Goal: Transaction & Acquisition: Purchase product/service

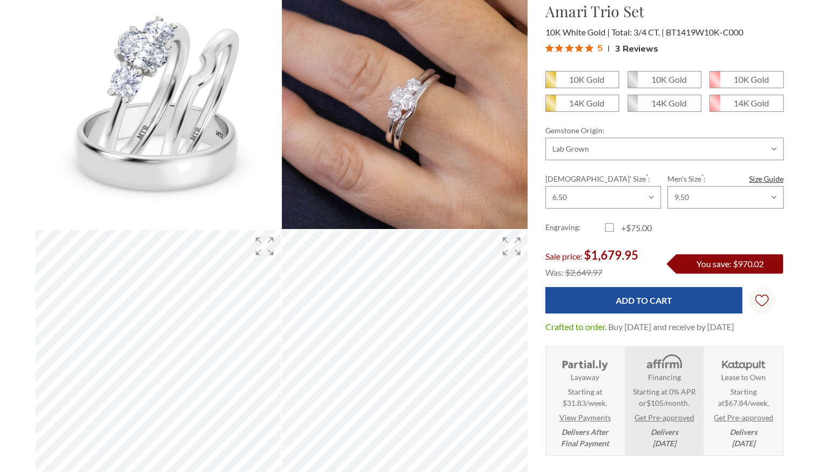
click at [608, 229] on label "+$75.00" at bounding box center [635, 228] width 60 height 13
click at [610, 230] on input "+$75.00" at bounding box center [610, 230] width 1 height 1
checkbox input "true"
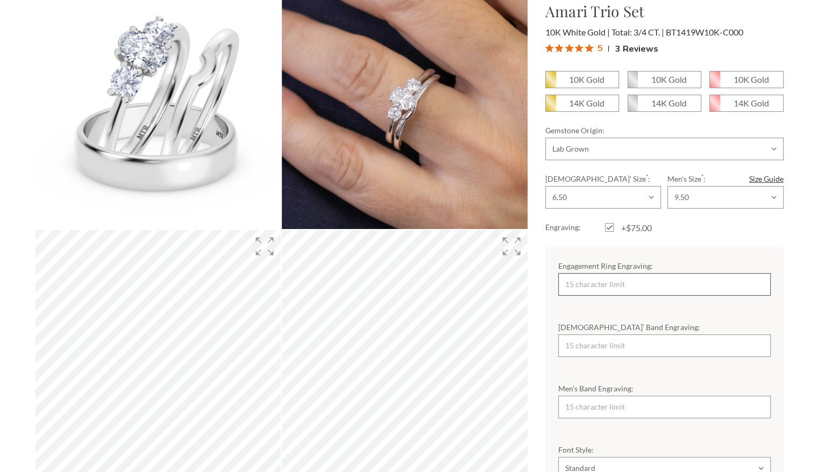
click at [605, 277] on input "Engagement Ring Engraving:" at bounding box center [664, 284] width 212 height 23
type input "KJB"
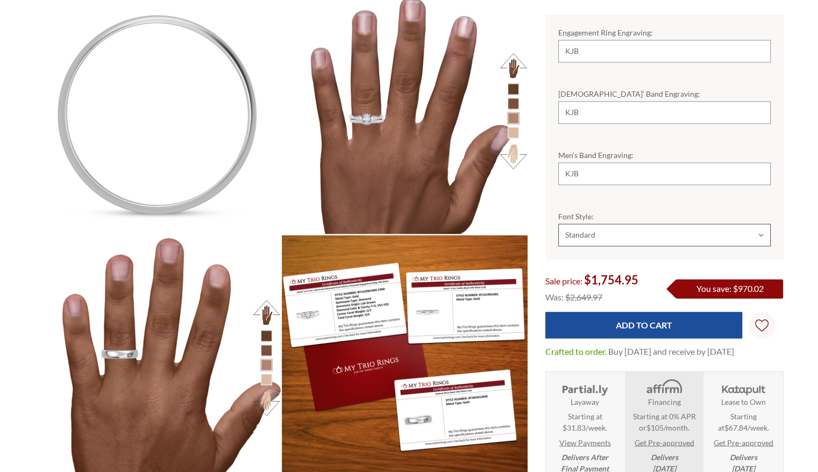
scroll to position [478, 740]
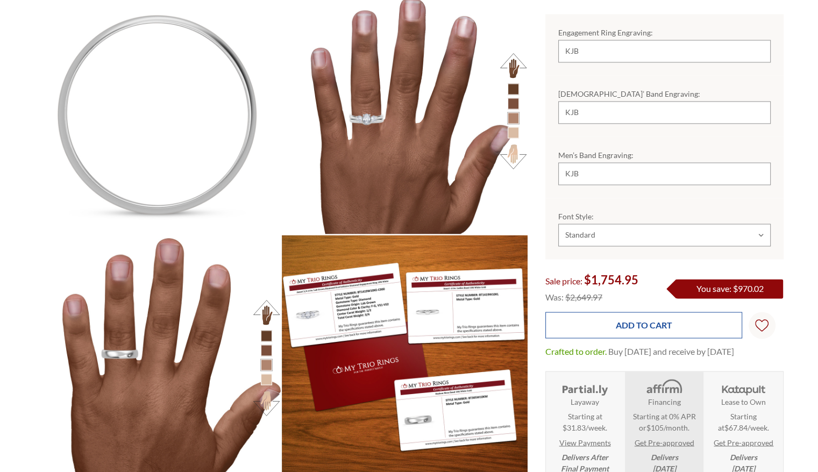
click at [650, 315] on input "Add to Cart" at bounding box center [644, 325] width 197 height 26
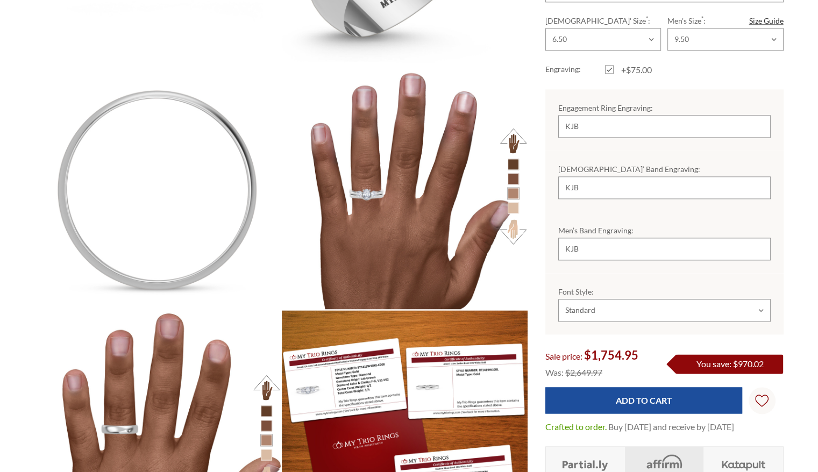
scroll to position [1551, 0]
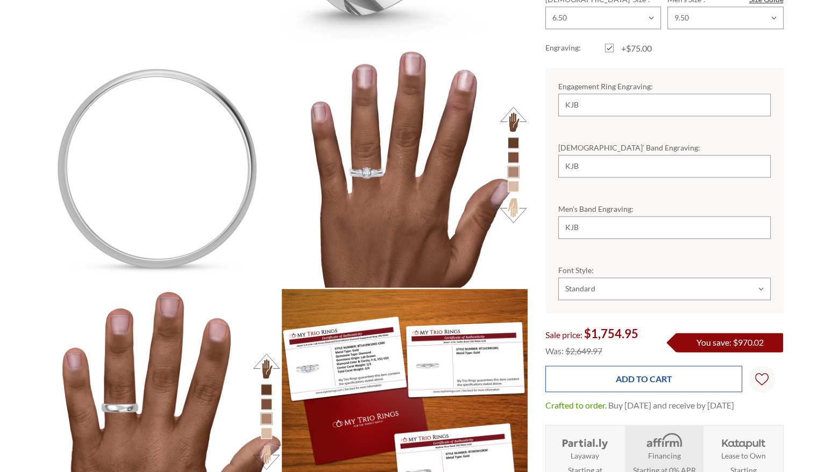
click at [676, 369] on input "Add to Cart" at bounding box center [644, 379] width 197 height 26
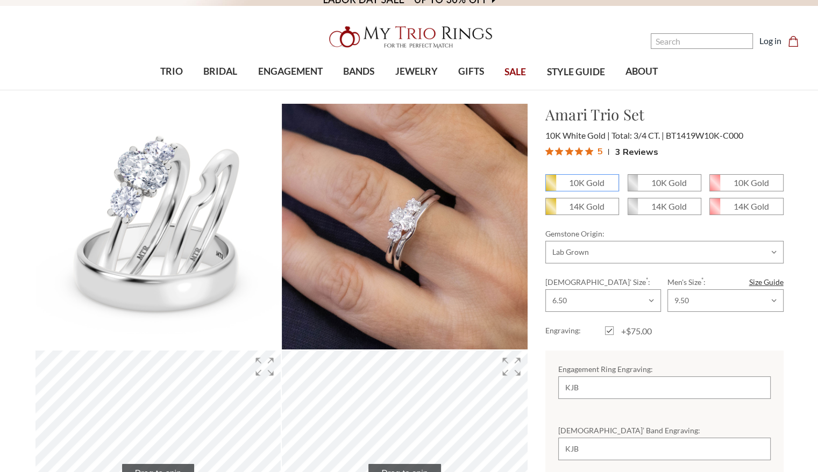
scroll to position [0, 0]
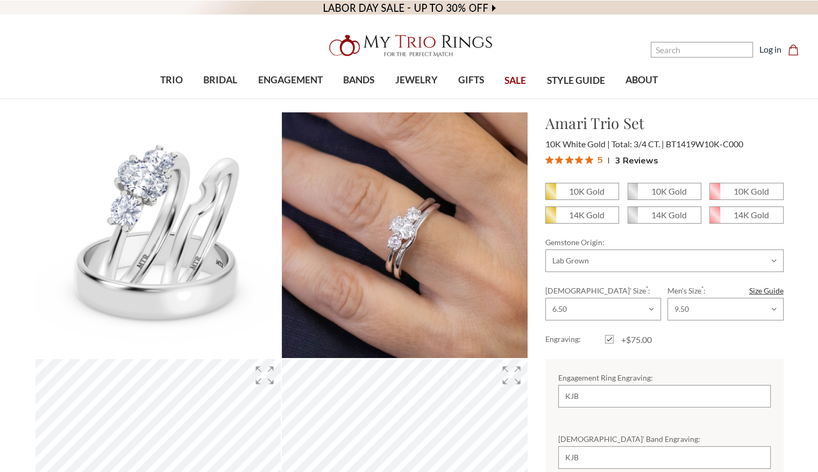
click at [792, 47] on icon "Cart Cart" at bounding box center [793, 50] width 11 height 11
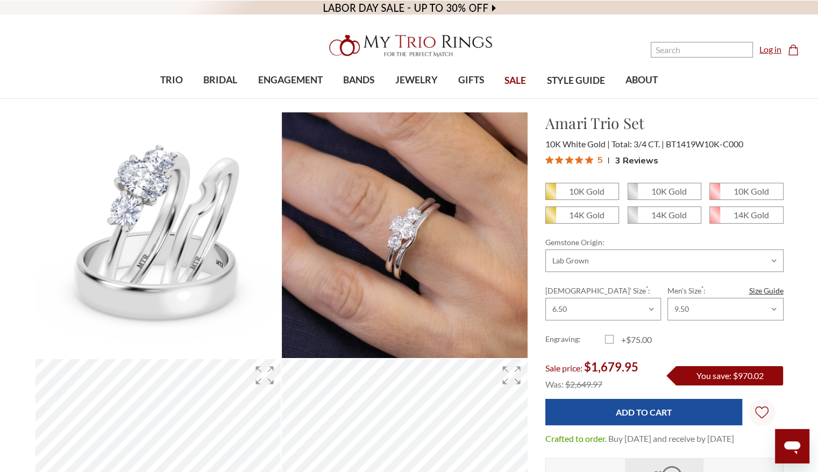
click at [764, 47] on link "Log in" at bounding box center [771, 49] width 22 height 13
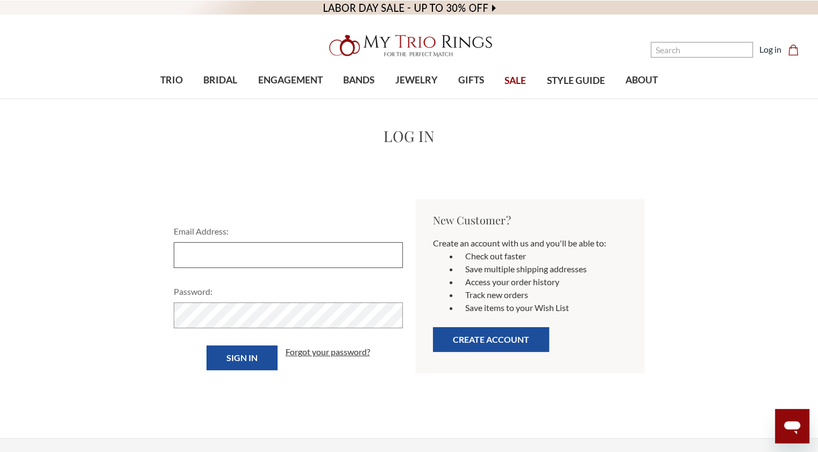
click at [337, 245] on input "Email Address:" at bounding box center [288, 255] width 229 height 26
type input "shorty26675@gmail.com"
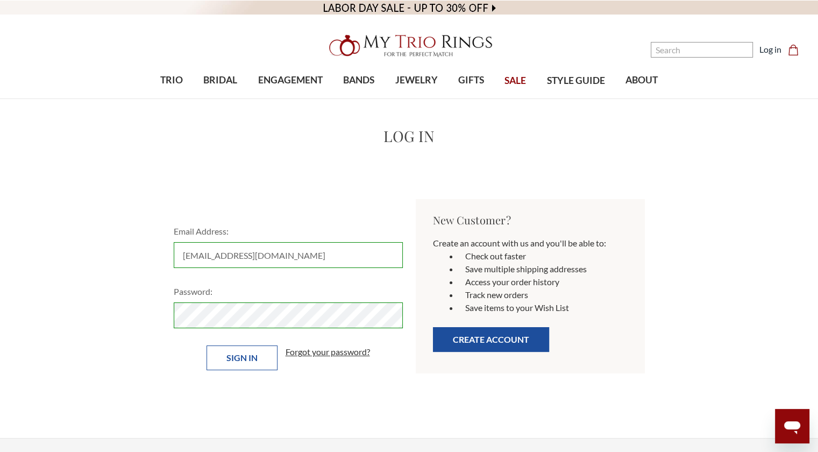
click at [251, 355] on input "Sign in" at bounding box center [242, 357] width 71 height 25
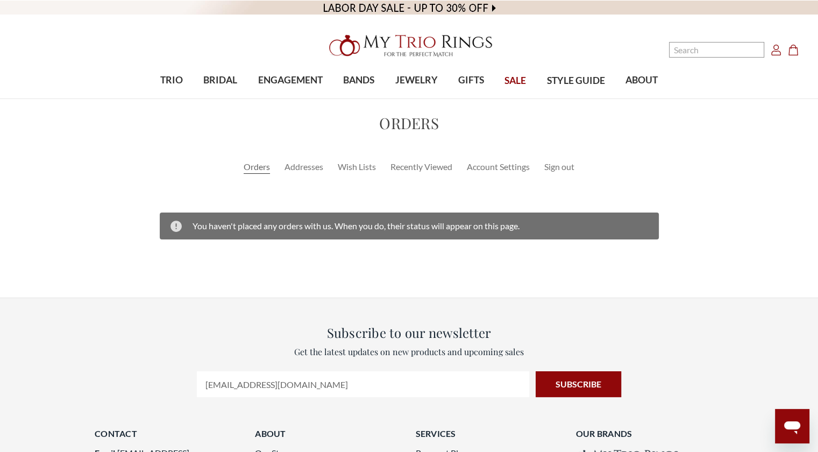
click at [795, 49] on icon "Cart Cart" at bounding box center [793, 50] width 11 height 11
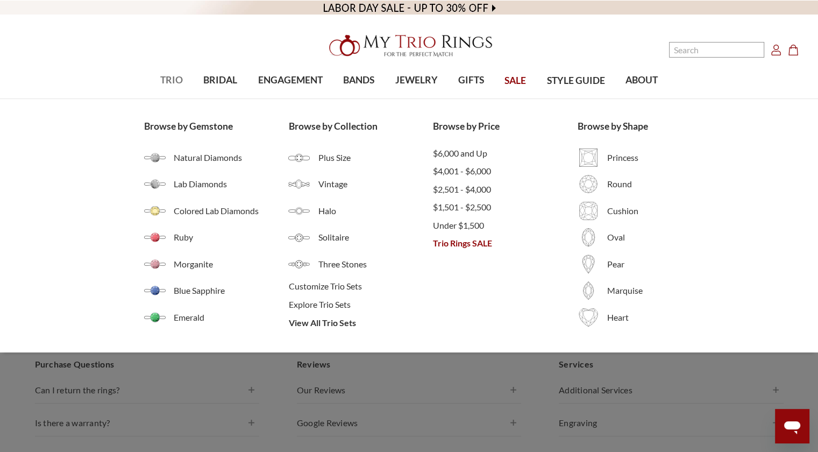
click at [170, 75] on span "TRIO" at bounding box center [171, 80] width 23 height 14
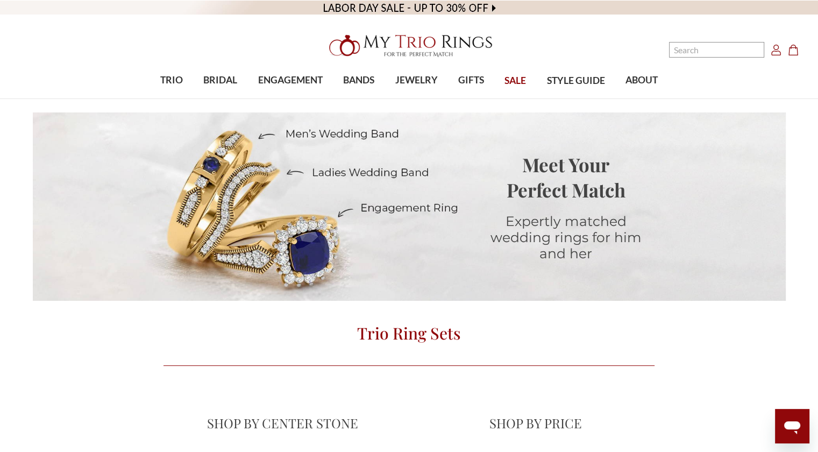
click at [485, 6] on video at bounding box center [409, 7] width 818 height 15
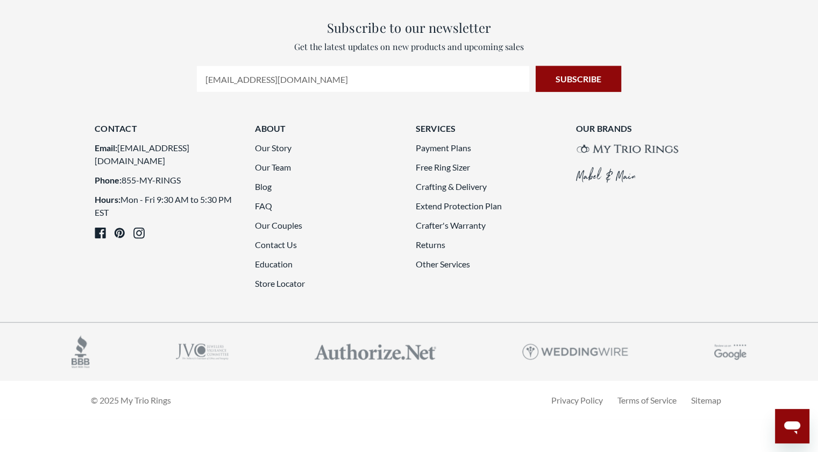
scroll to position [3056, 0]
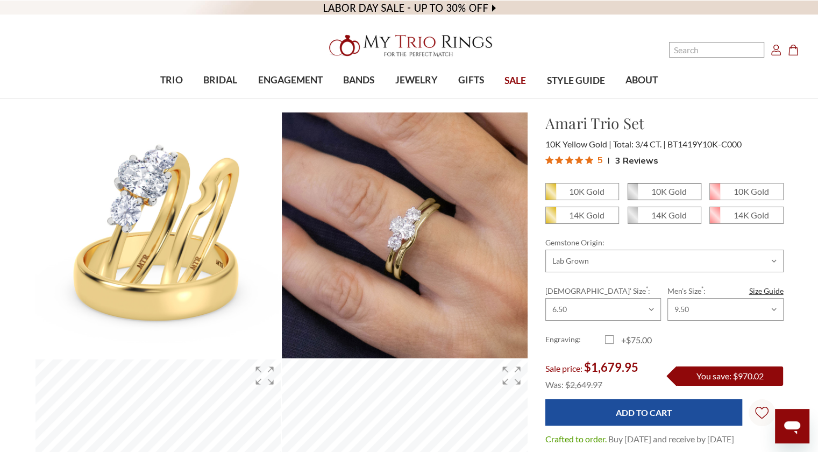
click at [661, 183] on span "10K Gold" at bounding box center [664, 191] width 73 height 16
click at [633, 195] on input "10K Gold" at bounding box center [632, 195] width 1 height 1
radio input "true"
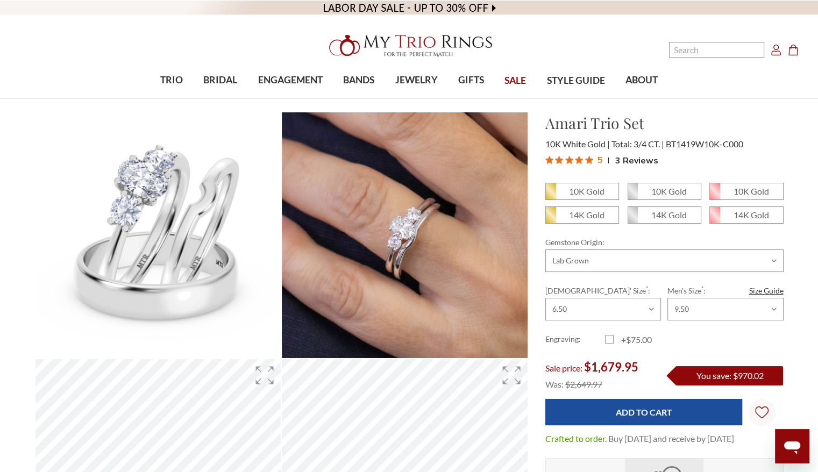
click at [608, 337] on label "+$75.00" at bounding box center [635, 340] width 60 height 13
click at [610, 342] on input "+$75.00" at bounding box center [610, 342] width 1 height 1
checkbox input "true"
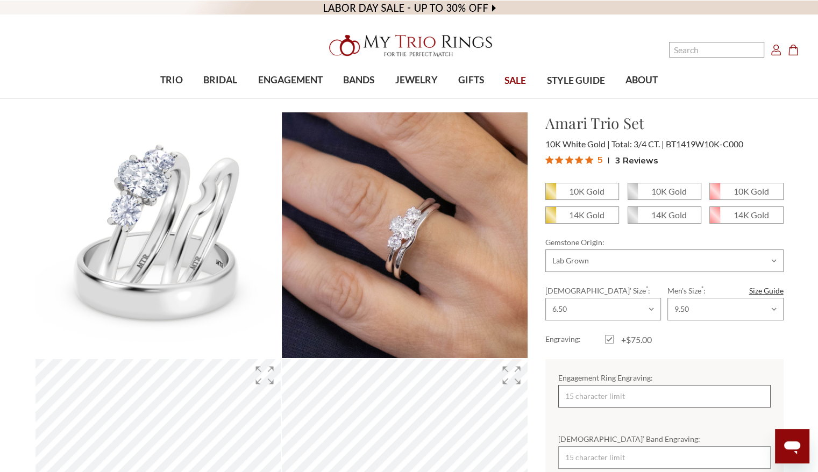
click at [599, 394] on input "Engagement Ring Engraving:" at bounding box center [664, 396] width 212 height 23
type input "k"
type input "KJB"
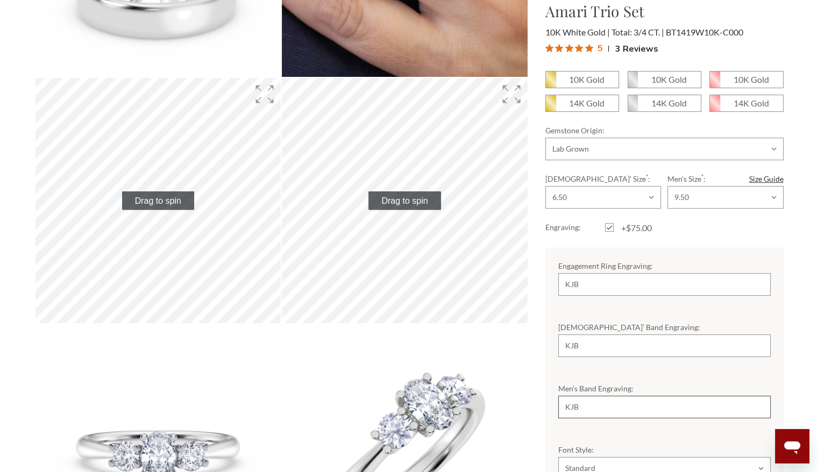
type input "KJB"
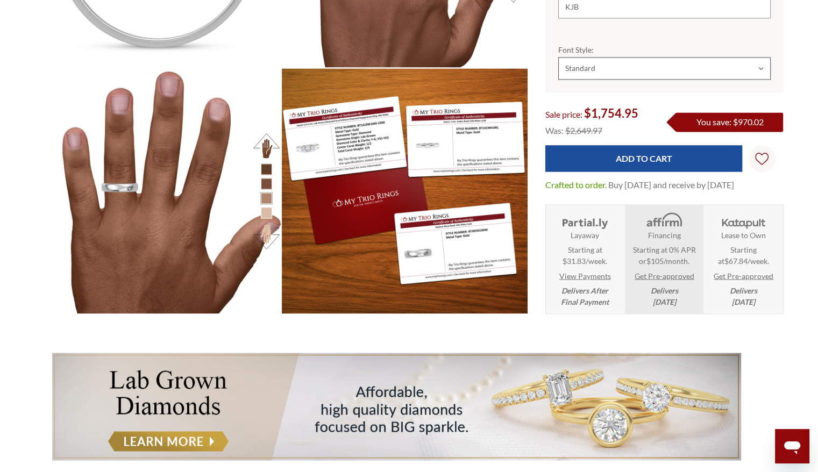
scroll to position [1808, 0]
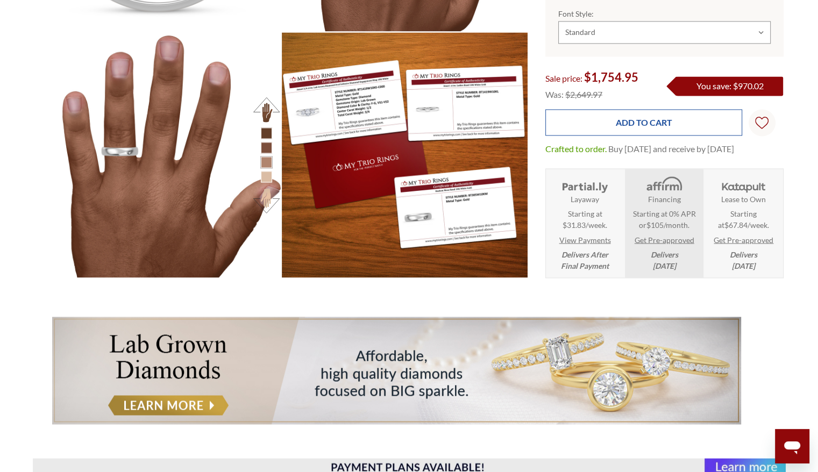
click at [656, 111] on input "Add to Cart" at bounding box center [644, 122] width 197 height 26
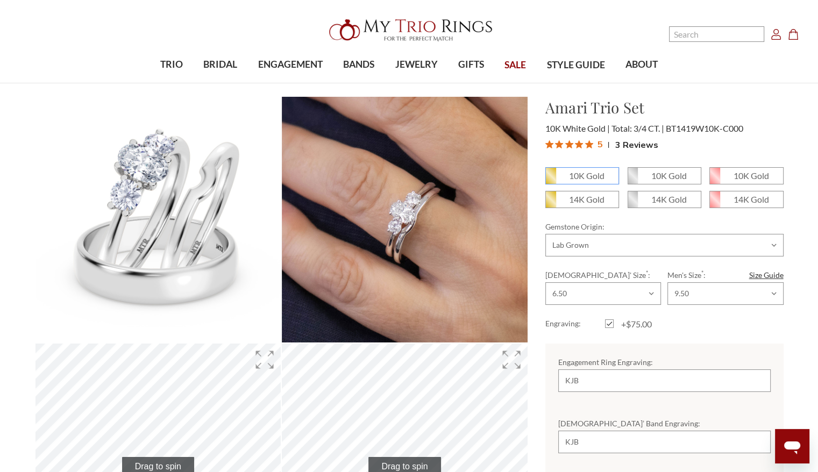
scroll to position [0, 0]
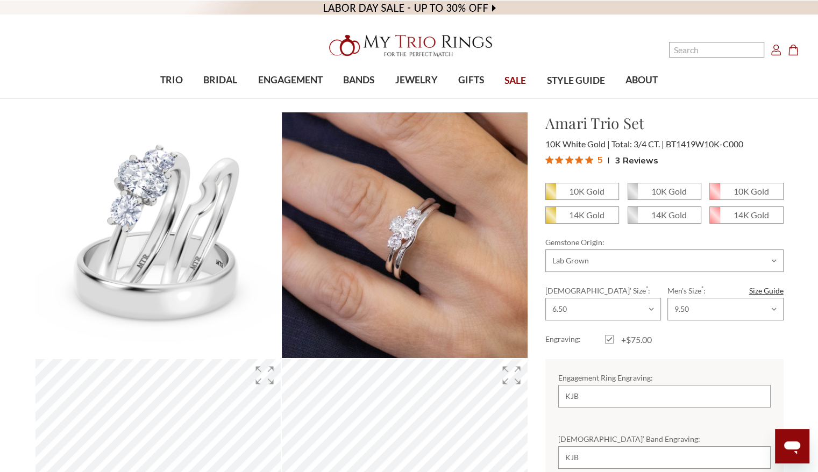
click at [793, 51] on icon "Cart Cart" at bounding box center [793, 50] width 11 height 11
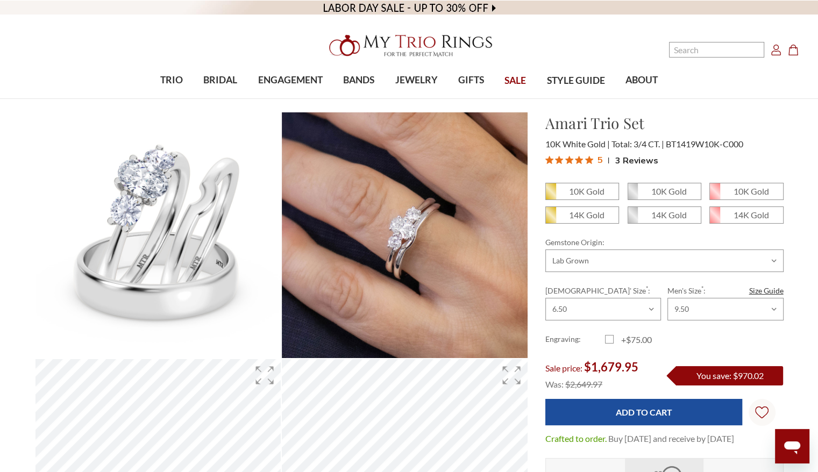
click at [607, 336] on label "+$75.00" at bounding box center [635, 340] width 60 height 13
click at [610, 342] on input "+$75.00" at bounding box center [610, 342] width 1 height 1
checkbox input "true"
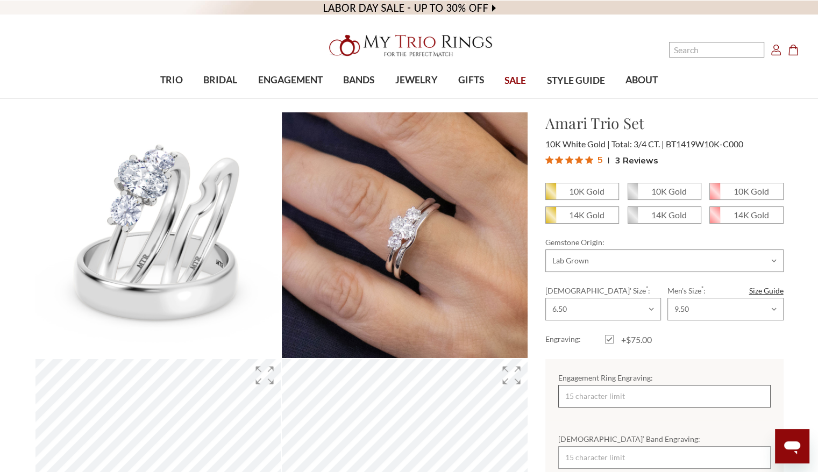
click at [593, 396] on input "Engagement Ring Engraving:" at bounding box center [664, 396] width 212 height 23
type input "KJB"
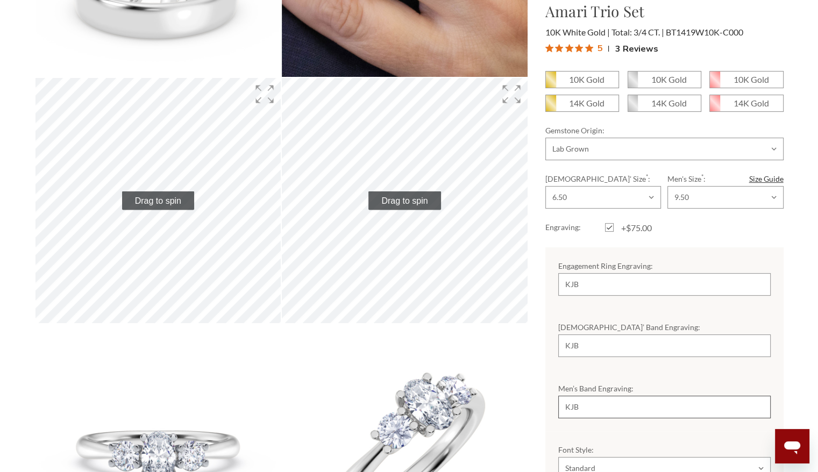
type input "KJB"
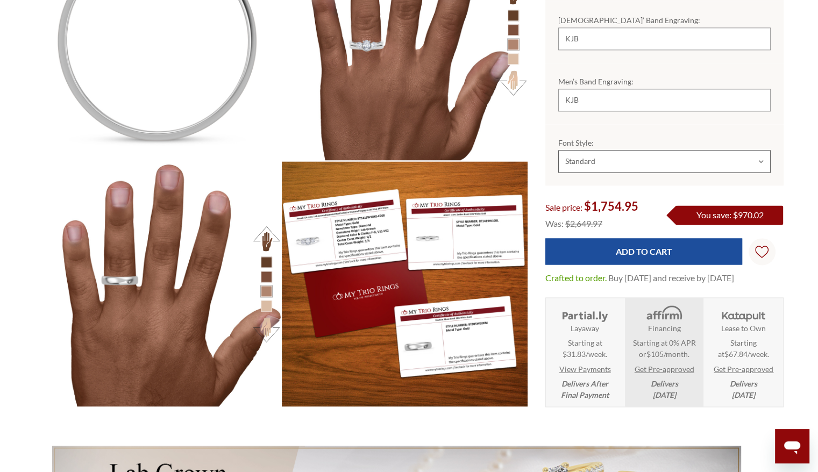
scroll to position [1714, 0]
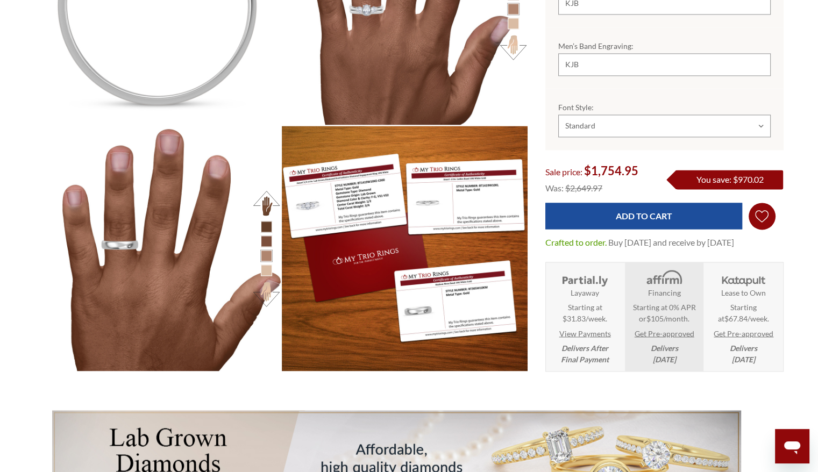
click at [764, 203] on icon "Wish Lists Wish Lists" at bounding box center [761, 216] width 13 height 81
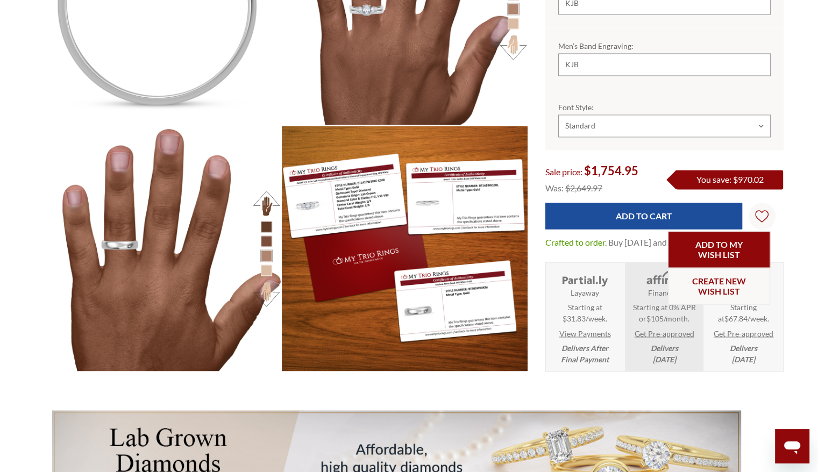
click at [736, 232] on link "Add to My Wish List" at bounding box center [719, 250] width 102 height 37
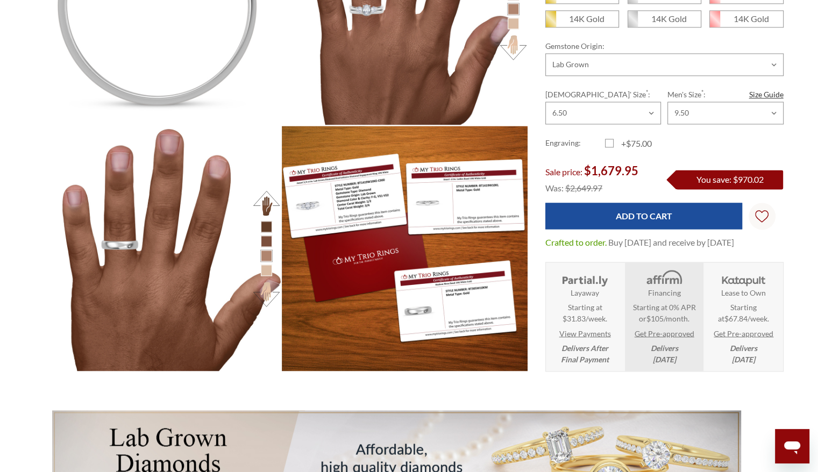
scroll to position [478, 740]
click at [611, 137] on label "+$75.00" at bounding box center [635, 143] width 60 height 13
click at [610, 145] on input "+$75.00" at bounding box center [610, 145] width 1 height 1
checkbox input "true"
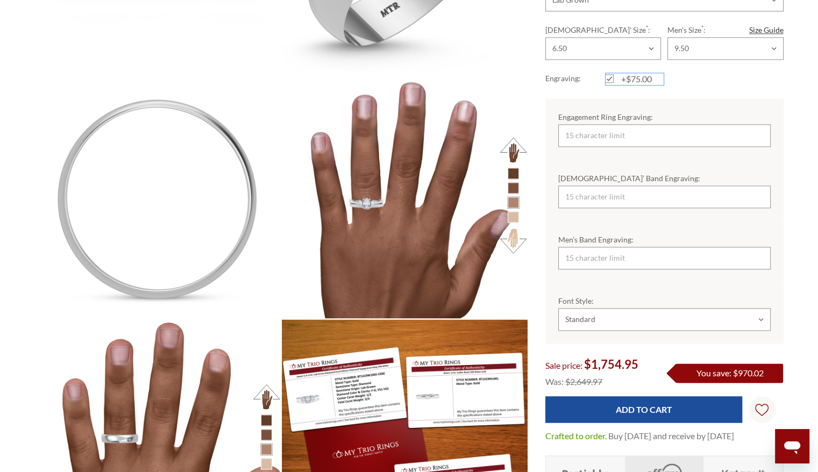
scroll to position [1499, 0]
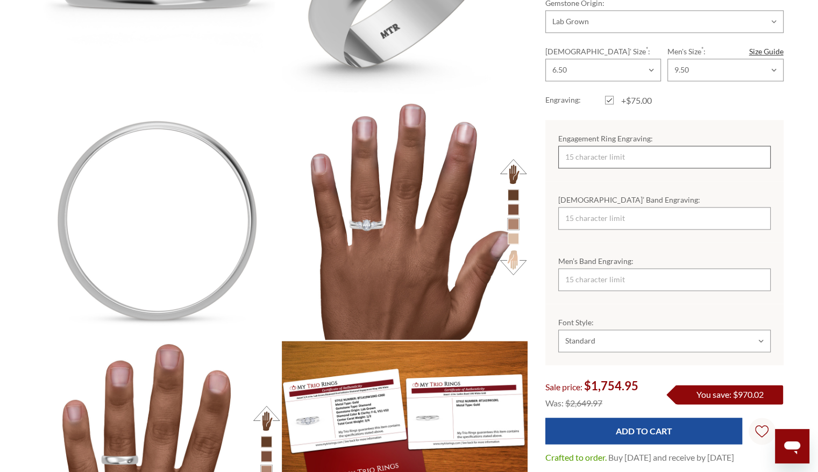
click at [596, 146] on input "Engagement Ring Engraving:" at bounding box center [664, 157] width 212 height 23
type input "KJB"
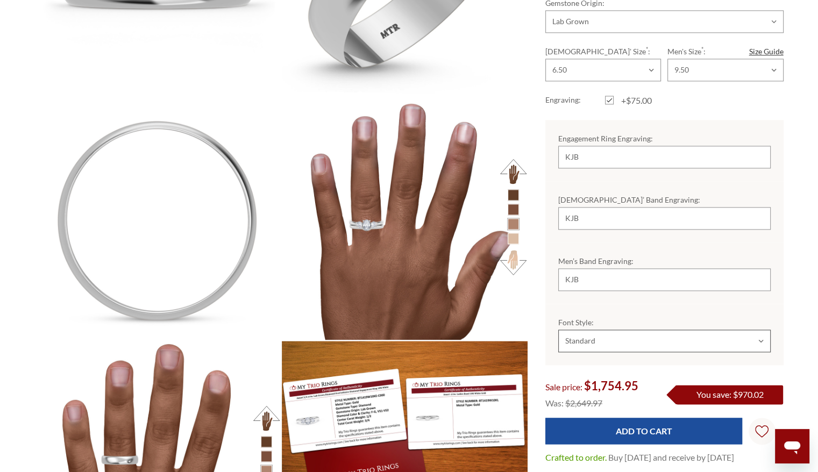
click at [760, 330] on select "Choose Options Standard Cursive" at bounding box center [664, 341] width 212 height 23
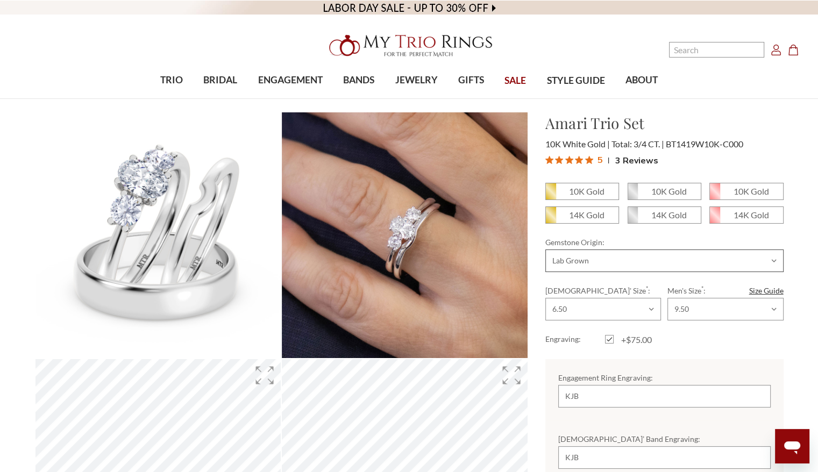
click at [781, 268] on select "Choose Options Natural Lab Grown" at bounding box center [665, 261] width 238 height 23
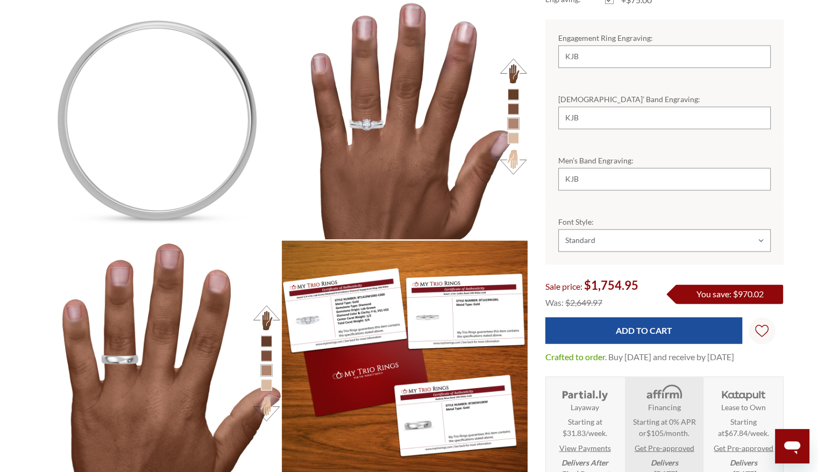
scroll to position [1599, 0]
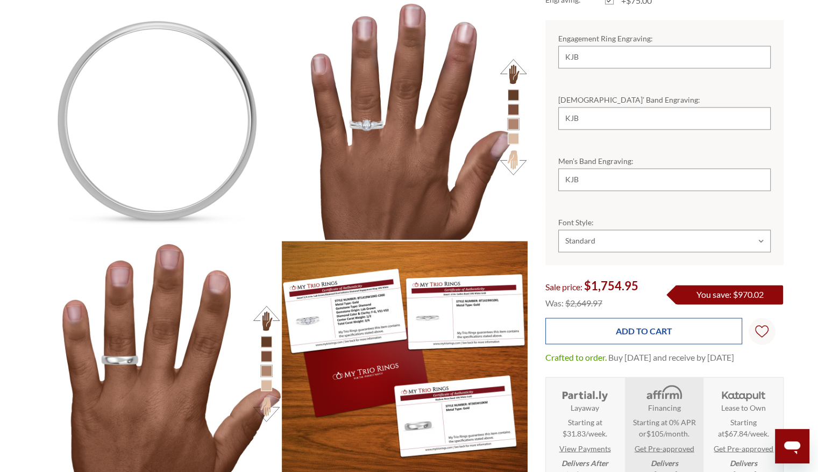
click at [656, 324] on input "Add to Cart" at bounding box center [644, 331] width 197 height 26
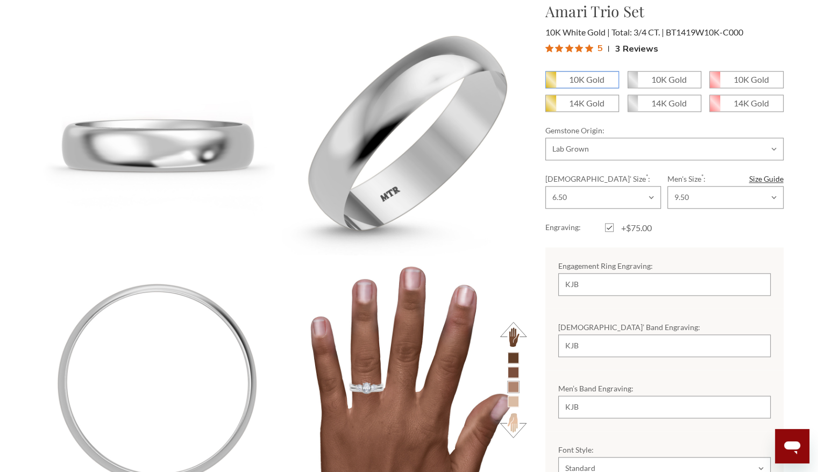
scroll to position [1314, 0]
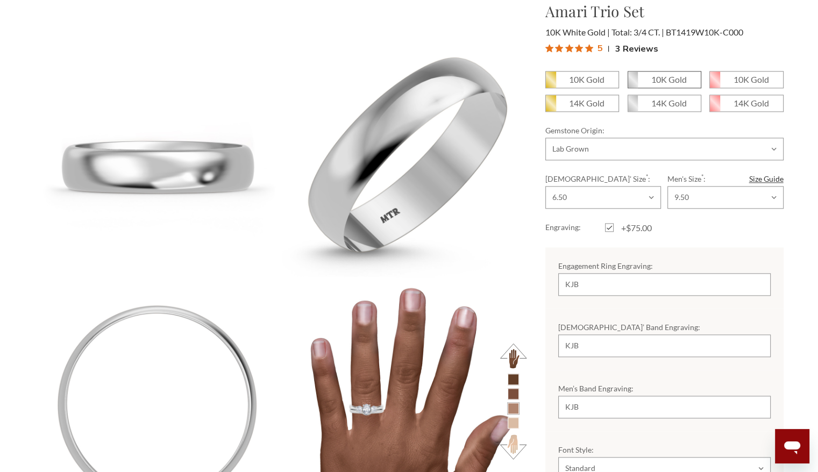
click at [659, 74] on em "10K Gold" at bounding box center [669, 79] width 36 height 10
click at [633, 83] on input "10K Gold" at bounding box center [632, 83] width 1 height 1
radio input "true"
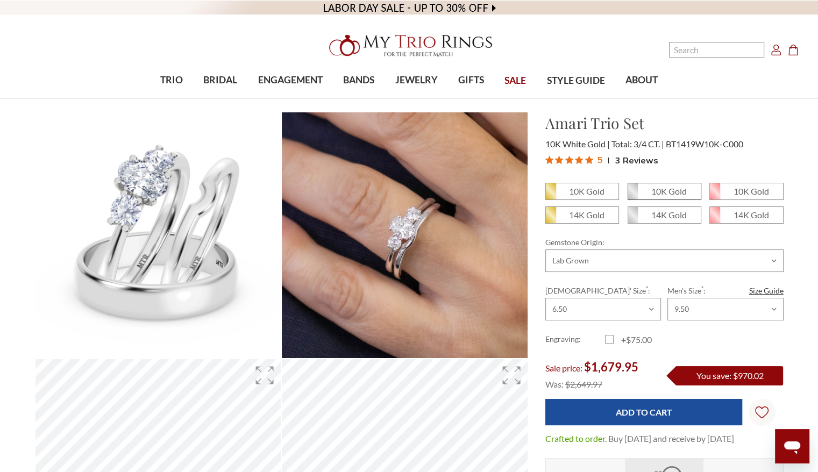
click at [672, 192] on em "10K Gold" at bounding box center [669, 191] width 36 height 10
click at [633, 195] on input "10K Gold" at bounding box center [632, 195] width 1 height 1
radio input "true"
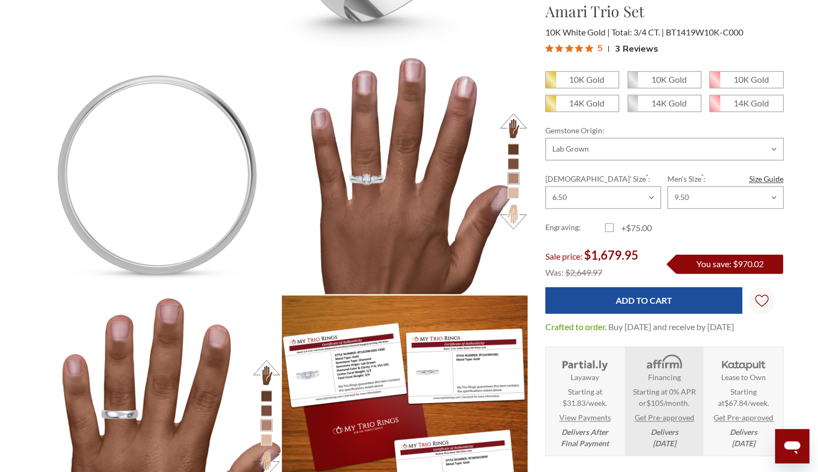
scroll to position [1544, 0]
click at [610, 225] on label "+$75.00" at bounding box center [635, 228] width 60 height 13
click at [610, 230] on input "+$75.00" at bounding box center [610, 230] width 1 height 1
checkbox input "true"
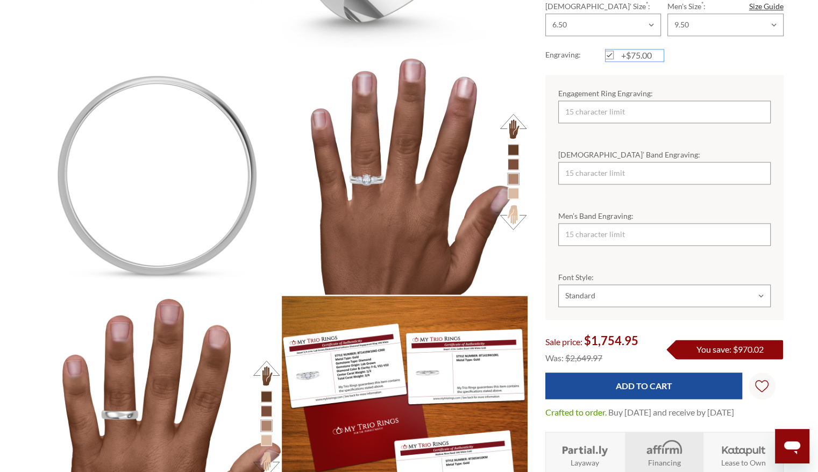
scroll to position [0, 0]
click at [608, 101] on input "Engagement Ring Engraving:" at bounding box center [664, 112] width 212 height 23
type input "KJB"
click at [602, 162] on input "Ladies’ Band Engraving:" at bounding box center [664, 173] width 212 height 23
type input "KJB"
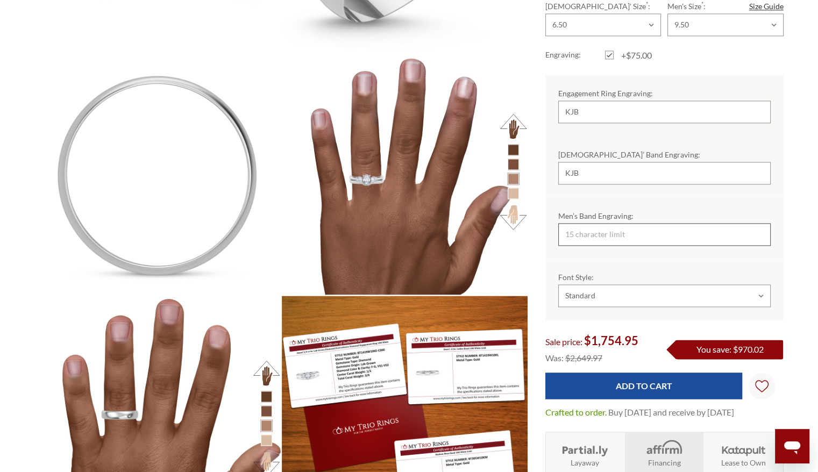
click at [597, 224] on input "Men’s Band Engraving:" at bounding box center [664, 234] width 212 height 23
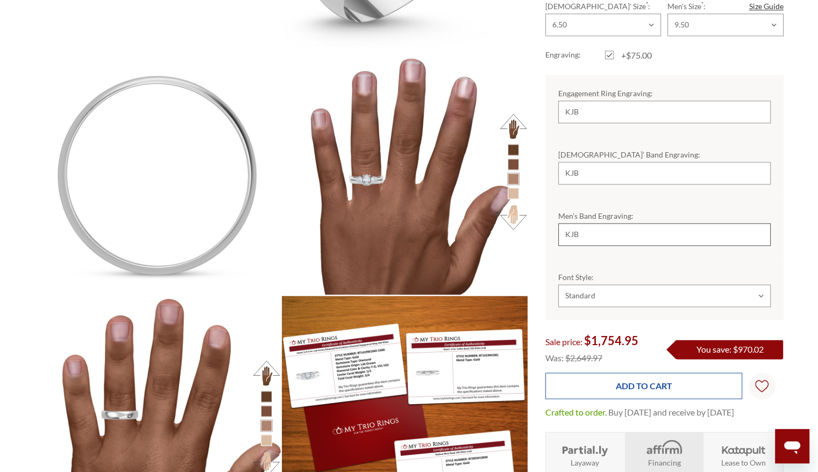
type input "KJB"
click at [628, 373] on input "Add to Cart" at bounding box center [644, 386] width 197 height 26
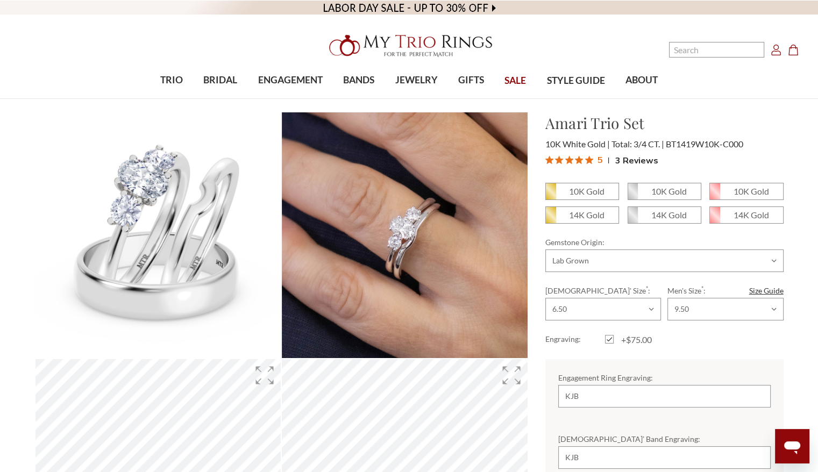
click at [776, 51] on icon "Account Account" at bounding box center [776, 50] width 11 height 11
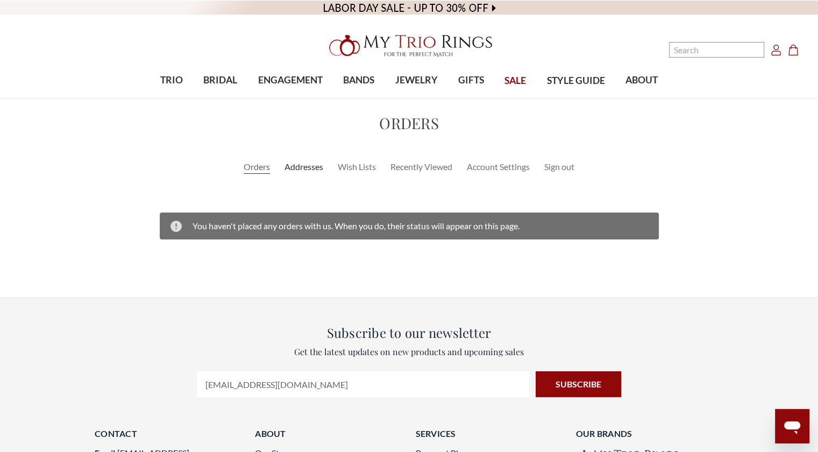
click at [309, 167] on link "Addresses" at bounding box center [304, 166] width 39 height 13
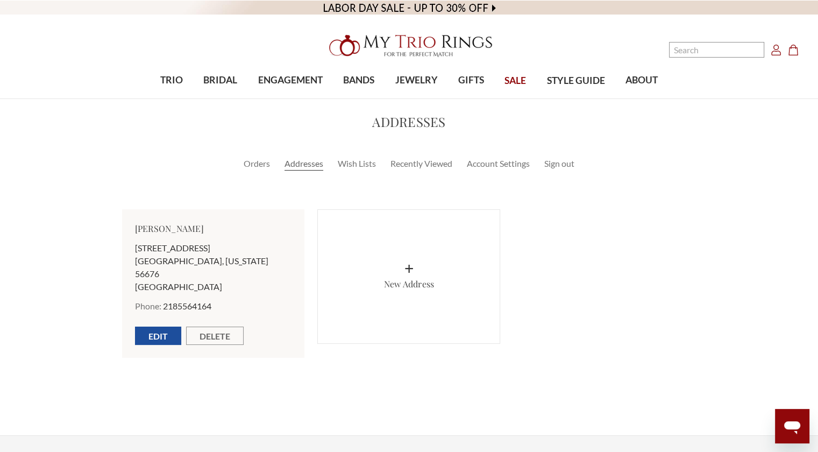
click at [794, 52] on icon "Cart Cart" at bounding box center [793, 50] width 11 height 11
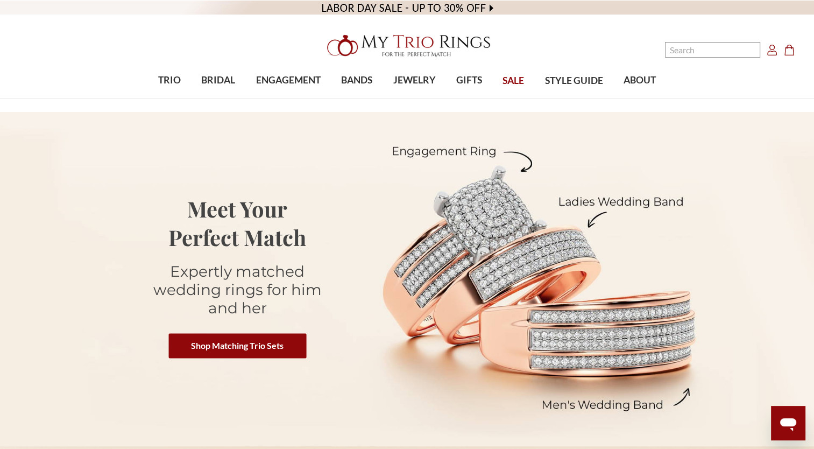
drag, startPoint x: 0, startPoint y: 0, endPoint x: 241, endPoint y: 249, distance: 346.2
click at [241, 249] on img at bounding box center [407, 279] width 814 height 334
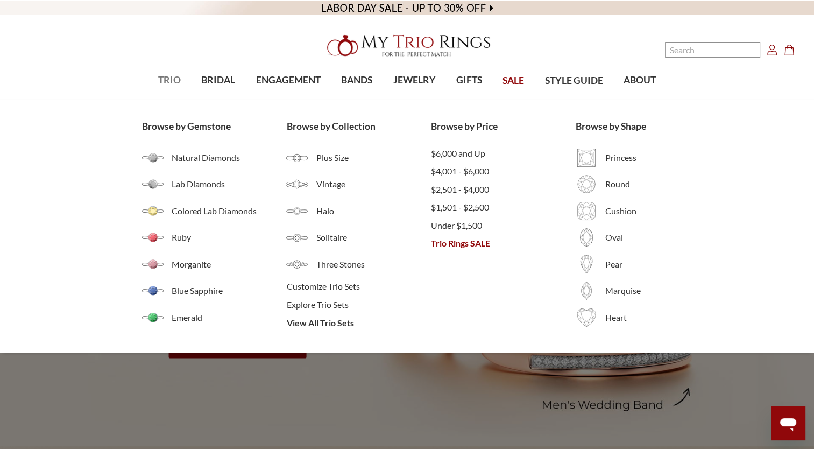
click at [172, 78] on span "TRIO" at bounding box center [169, 80] width 23 height 14
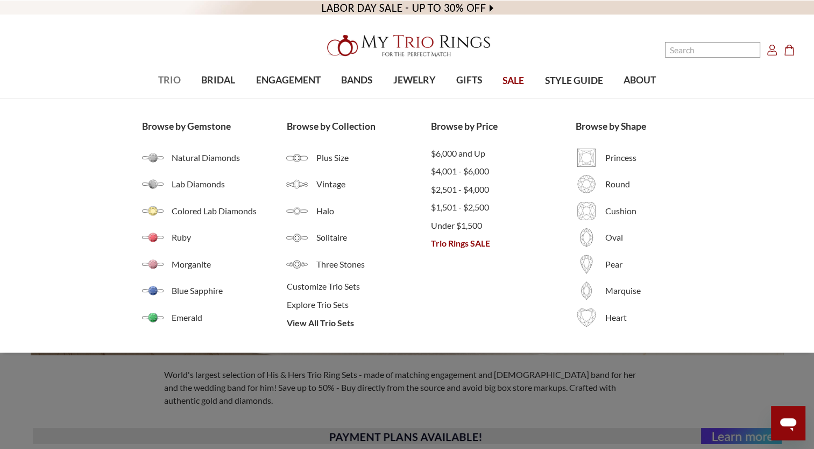
click at [170, 79] on span "TRIO" at bounding box center [169, 80] width 23 height 14
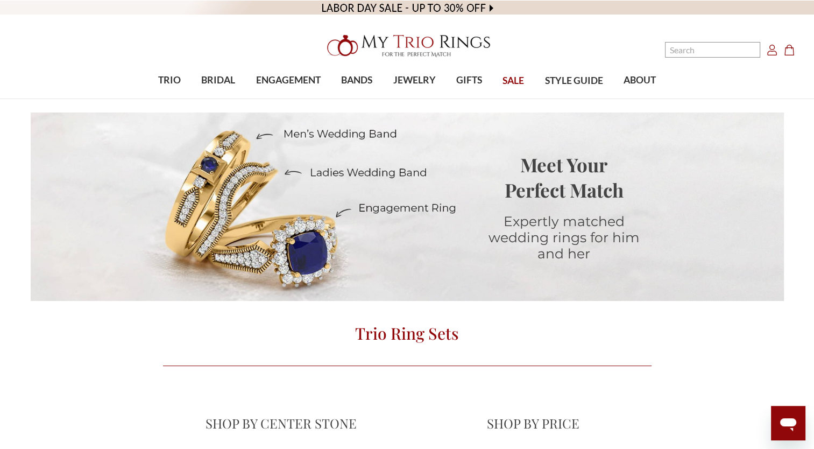
click at [771, 55] on icon "Account Account" at bounding box center [772, 50] width 11 height 11
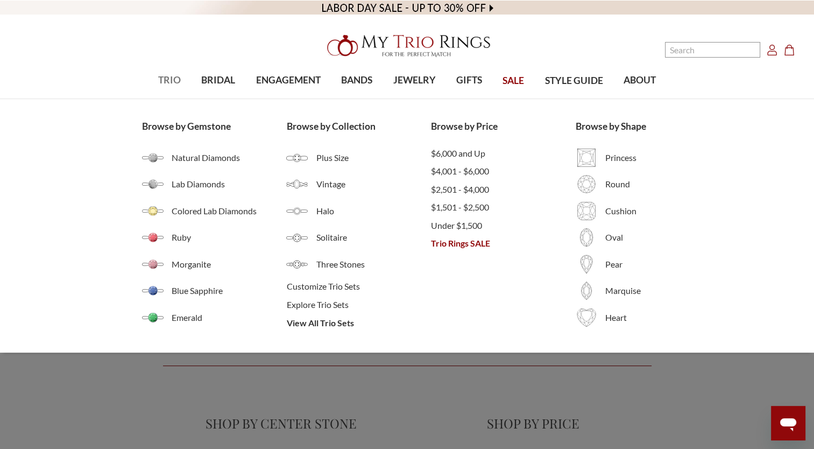
click at [168, 76] on span "TRIO" at bounding box center [169, 80] width 23 height 14
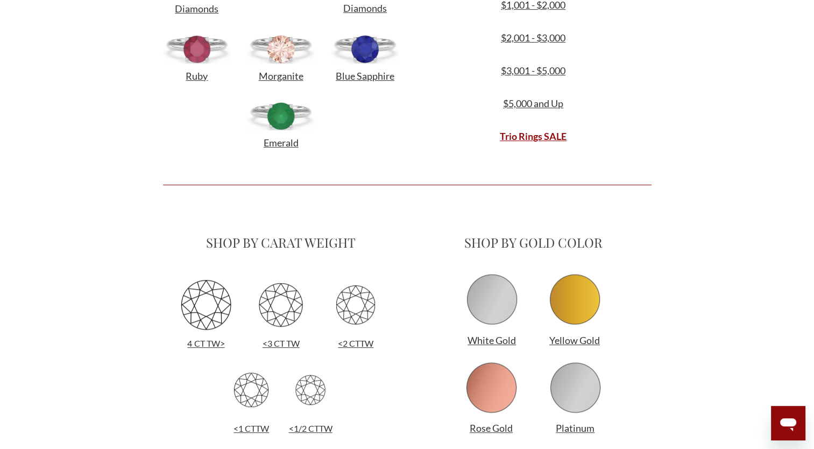
scroll to position [499, 0]
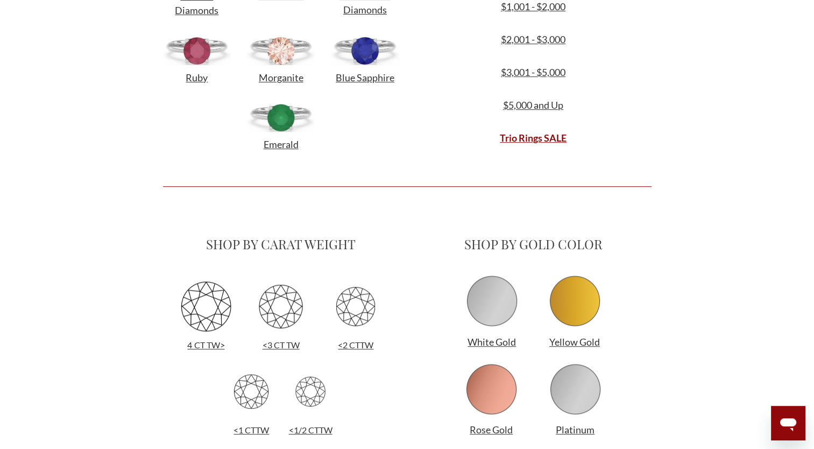
click at [478, 303] on img at bounding box center [492, 301] width 54 height 54
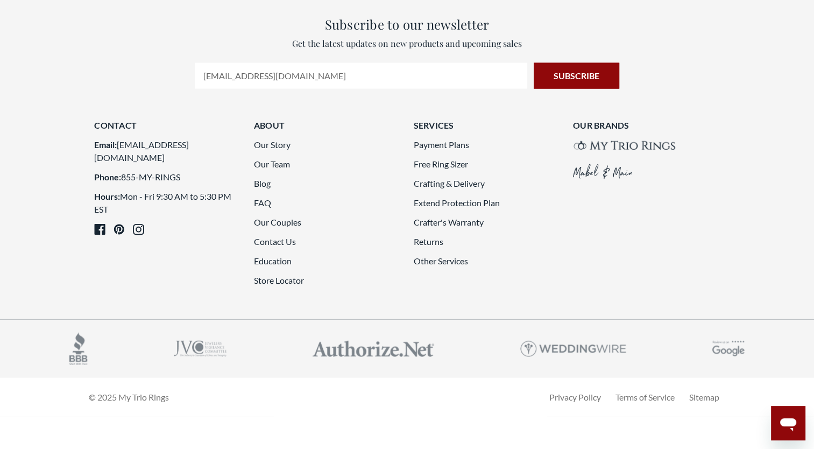
scroll to position [3131, 0]
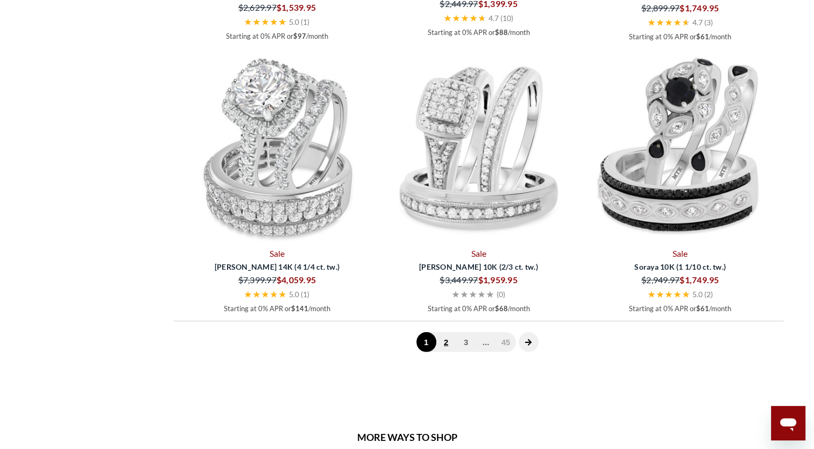
scroll to position [2998, 0]
click at [444, 332] on link "2" at bounding box center [446, 342] width 20 height 20
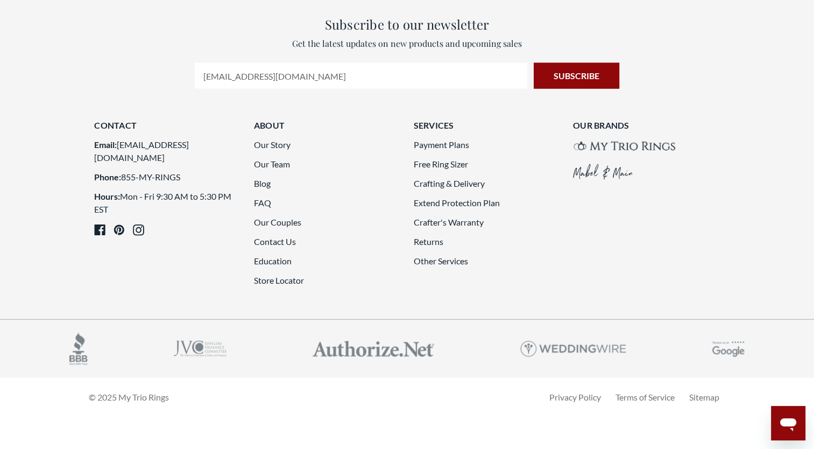
scroll to position [3099, 0]
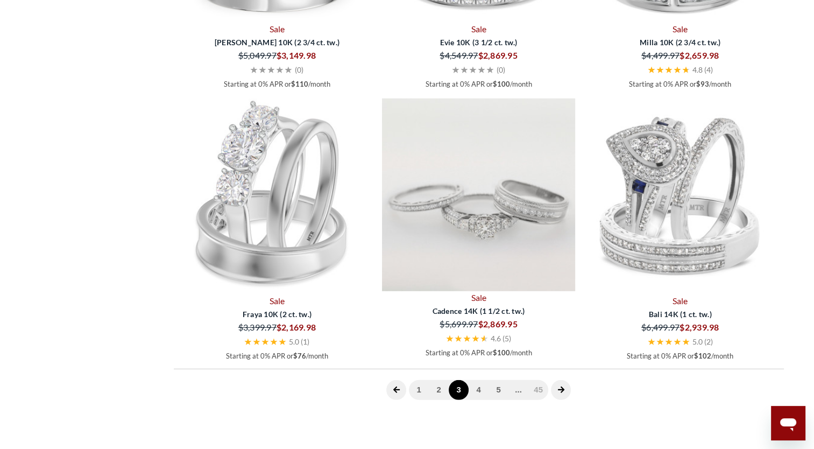
scroll to position [2951, 0]
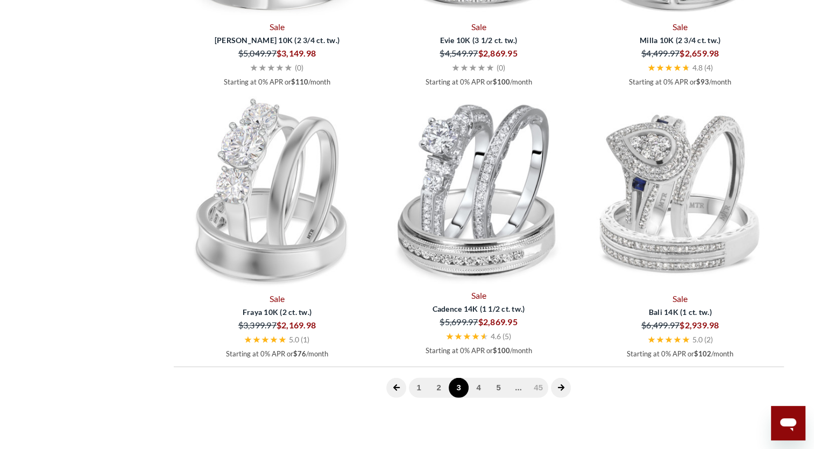
click at [561, 384] on icon "next page" at bounding box center [560, 387] width 6 height 6
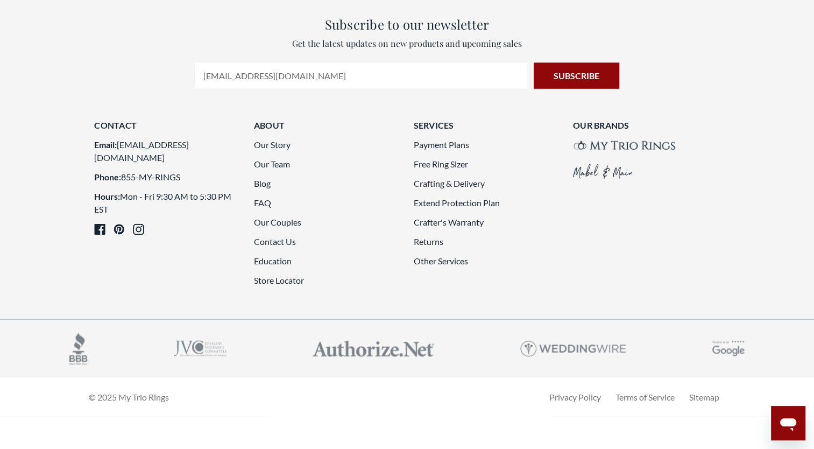
scroll to position [2995, 0]
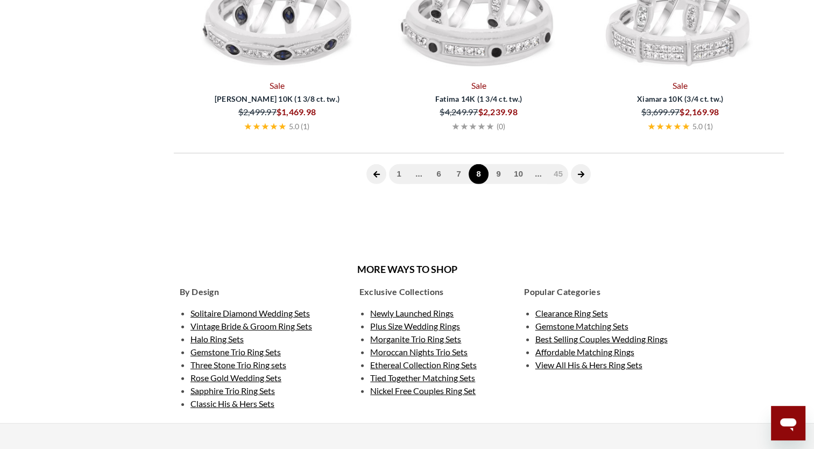
scroll to position [430, 0]
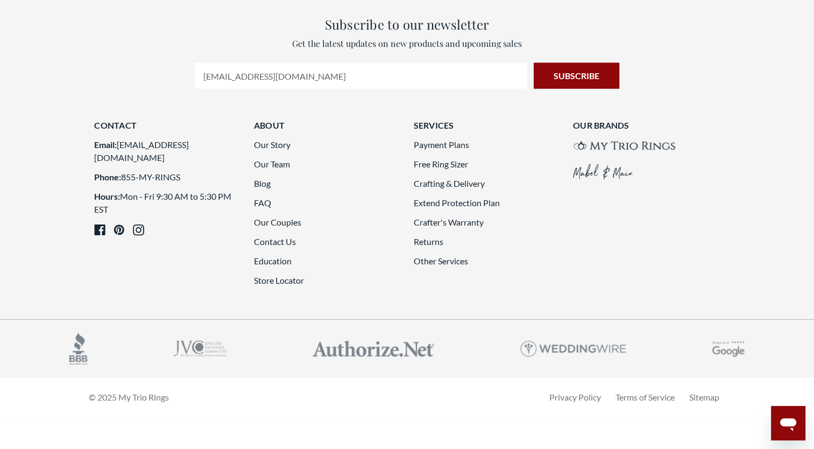
scroll to position [3026, 0]
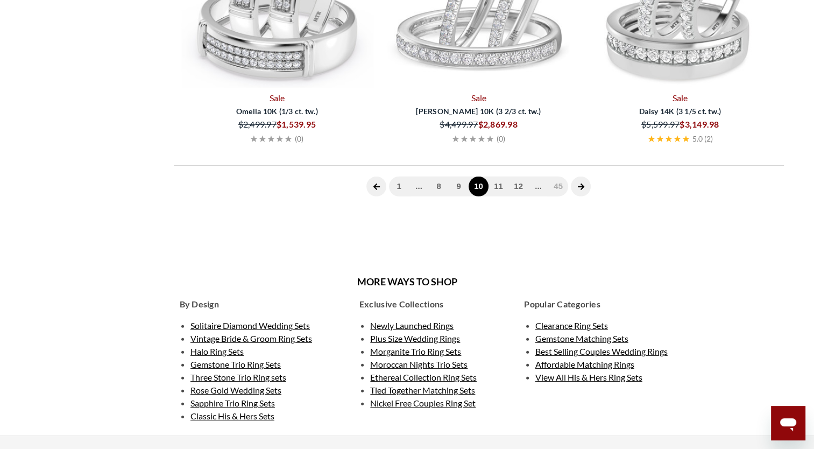
scroll to position [430, 0]
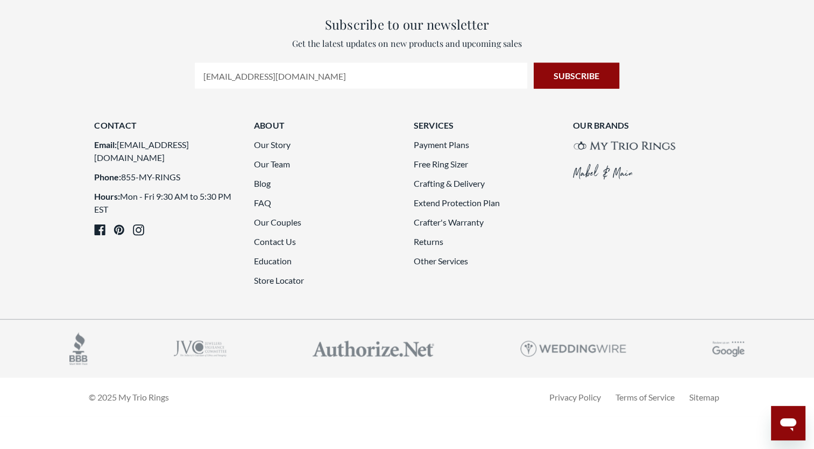
scroll to position [3211, 0]
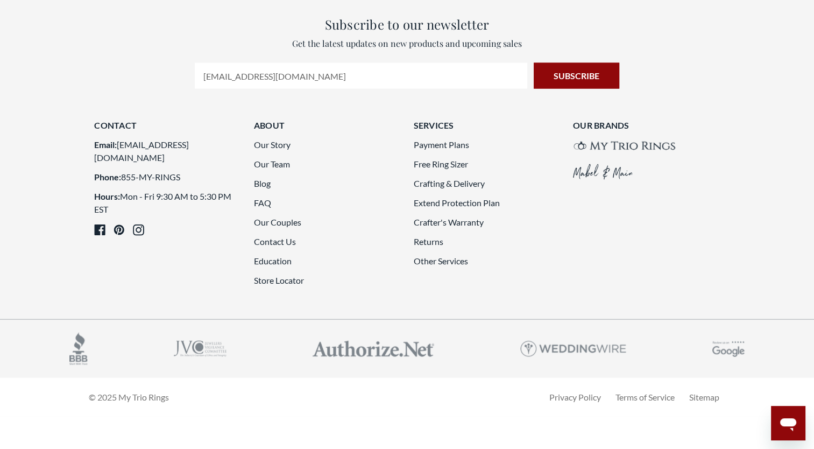
scroll to position [2449, 0]
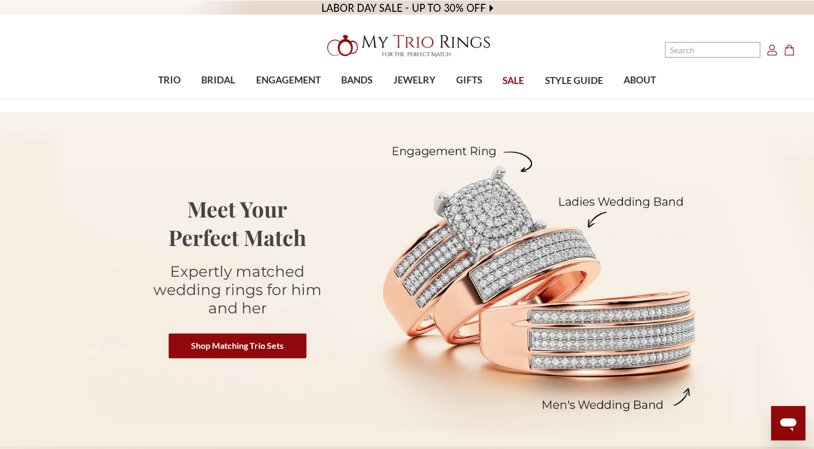
click at [770, 49] on icon "Account Account" at bounding box center [772, 50] width 11 height 11
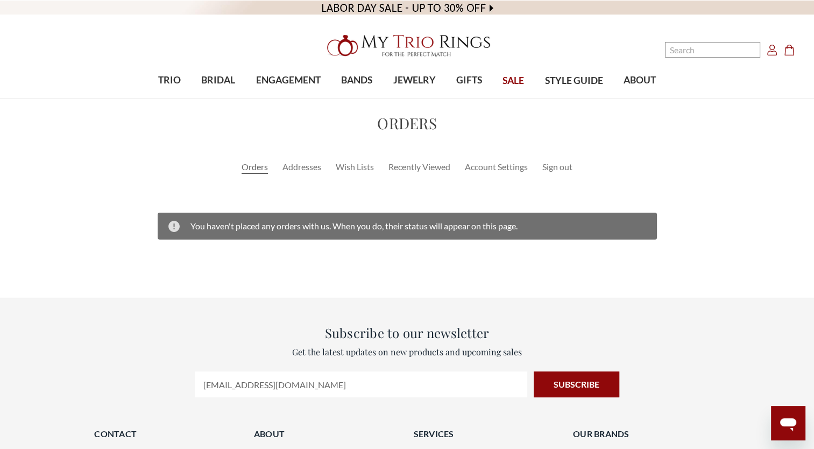
click at [788, 52] on icon "Cart Cart" at bounding box center [789, 50] width 11 height 11
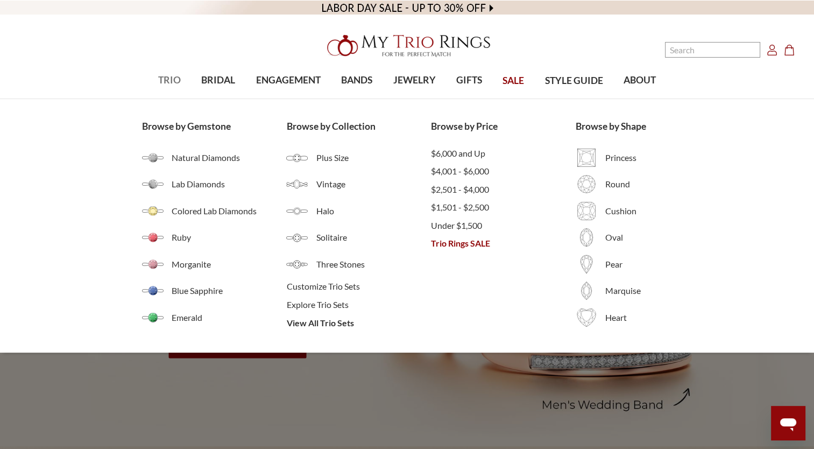
click at [167, 74] on span "TRIO" at bounding box center [169, 80] width 23 height 14
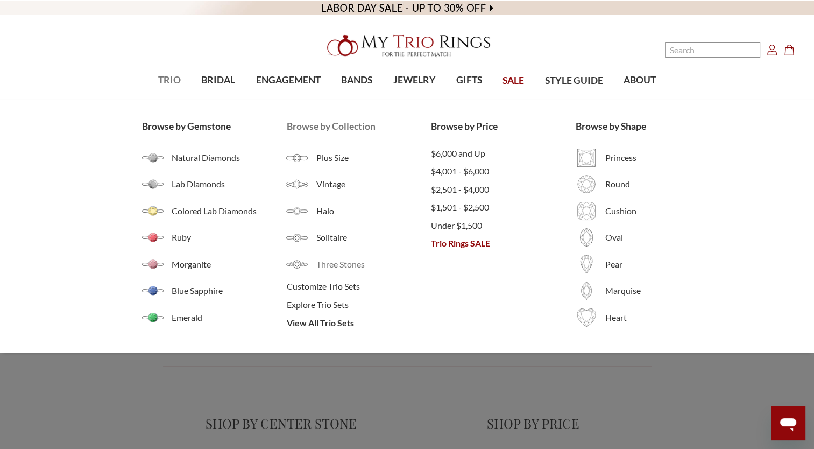
click at [350, 263] on span "Three Stones" at bounding box center [373, 264] width 115 height 13
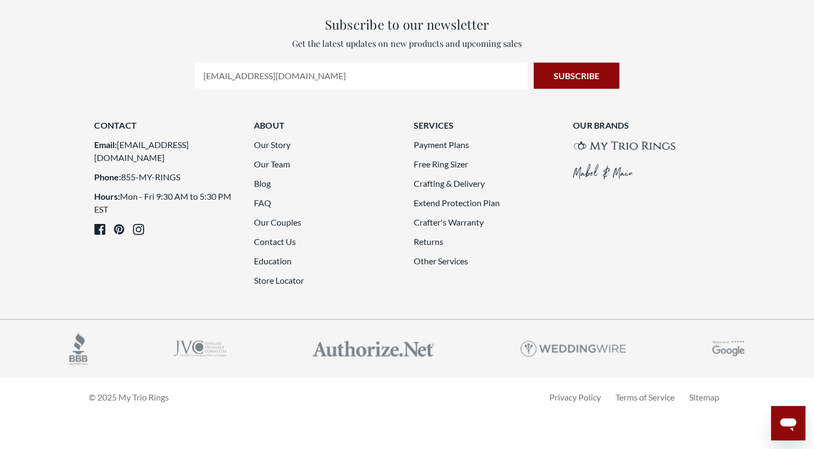
scroll to position [2868, 0]
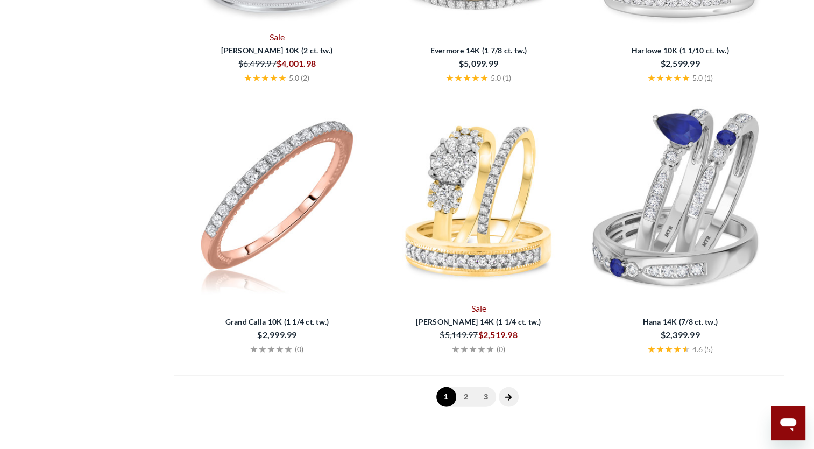
scroll to position [2868, 0]
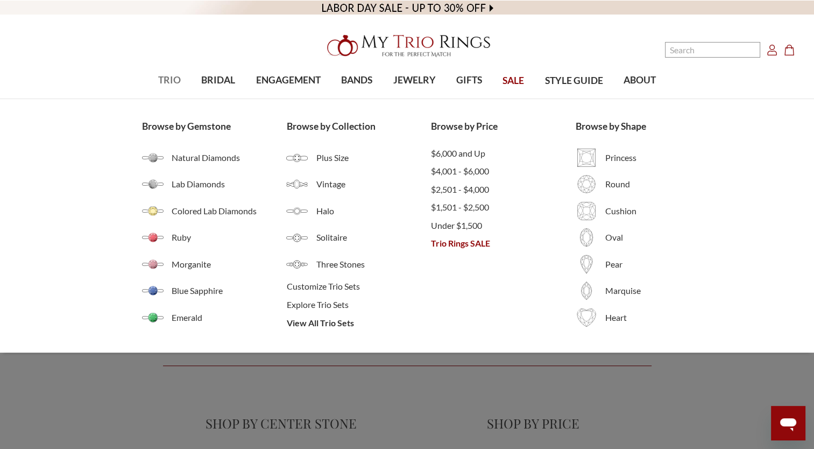
click at [170, 79] on span "TRIO" at bounding box center [169, 80] width 23 height 14
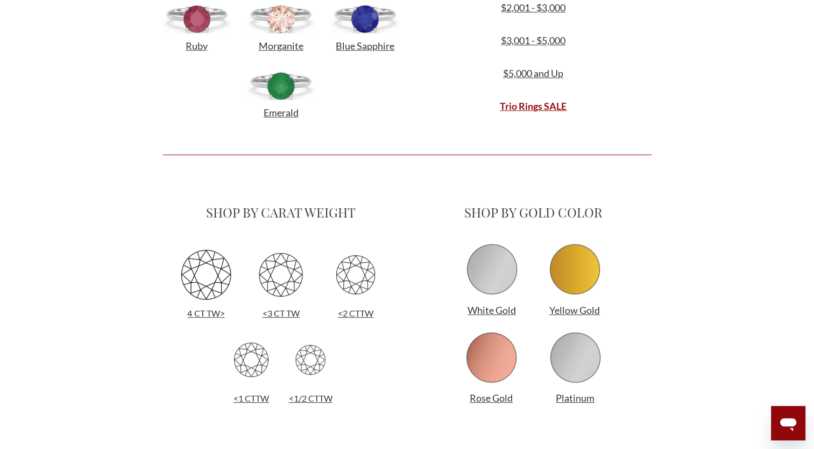
scroll to position [552, 0]
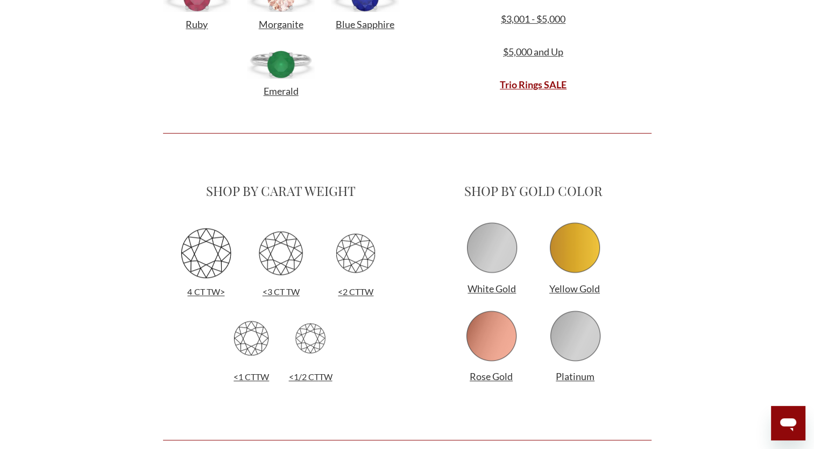
click at [499, 250] on img at bounding box center [492, 248] width 54 height 54
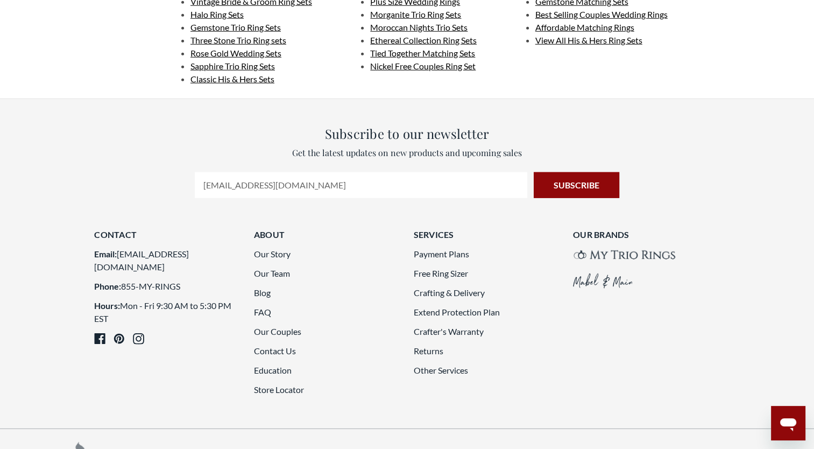
scroll to position [2962, 0]
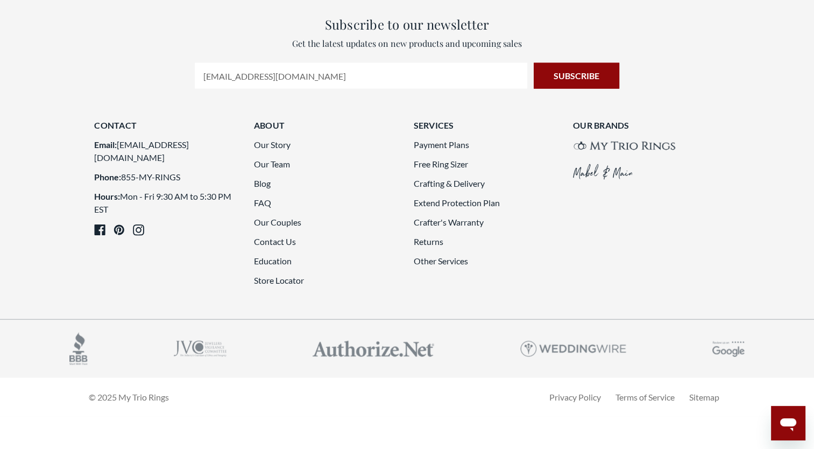
scroll to position [2991, 0]
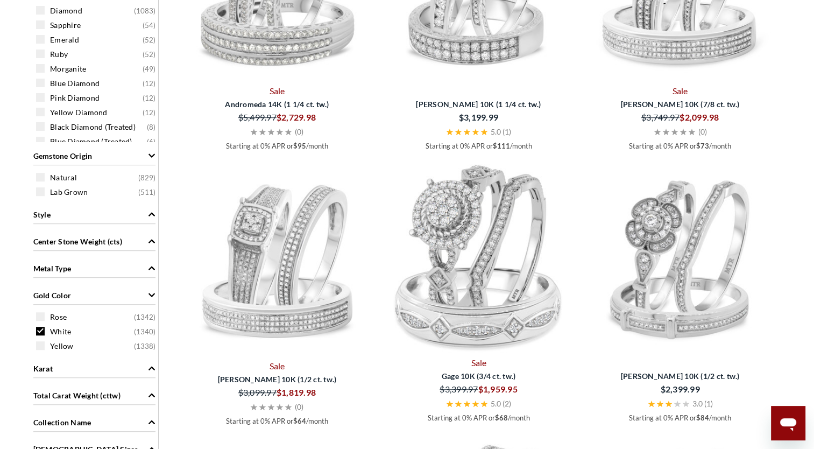
scroll to position [732, 0]
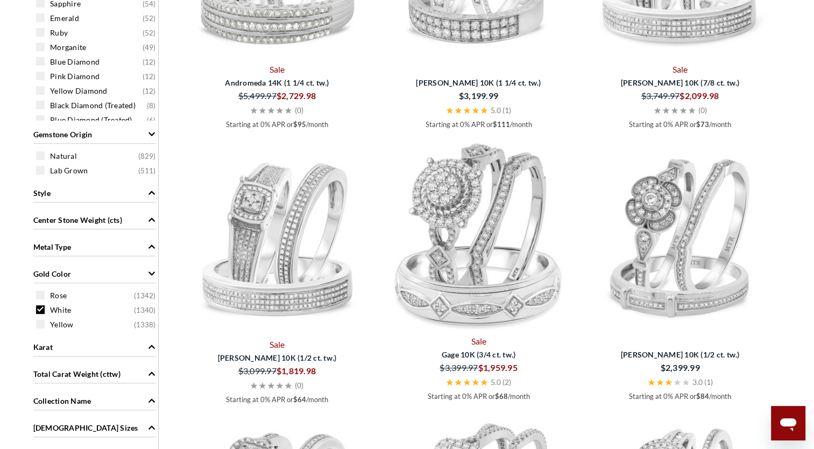
click at [150, 243] on icon "Metal Type" at bounding box center [152, 247] width 8 height 8
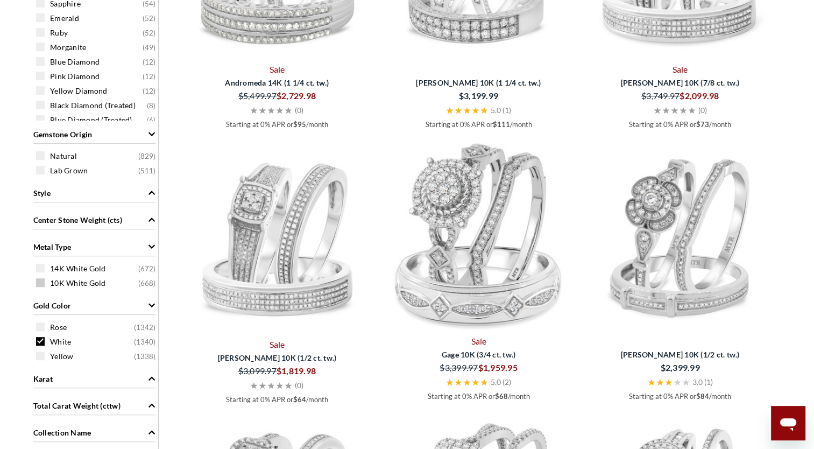
click at [100, 278] on span "10K White Gold" at bounding box center [78, 283] width 56 height 11
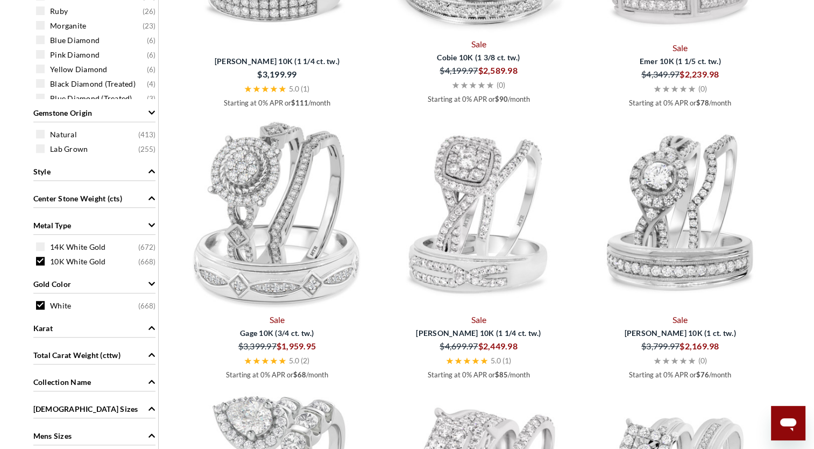
scroll to position [775, 0]
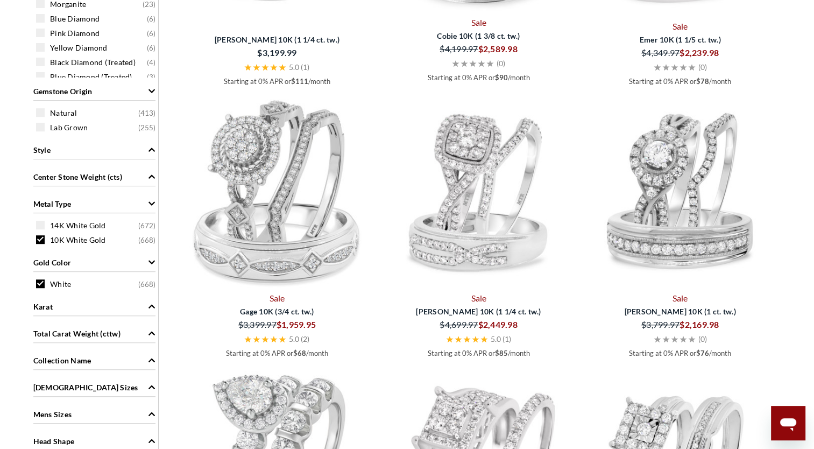
click at [150, 356] on icon "Collection Name" at bounding box center [152, 360] width 8 height 8
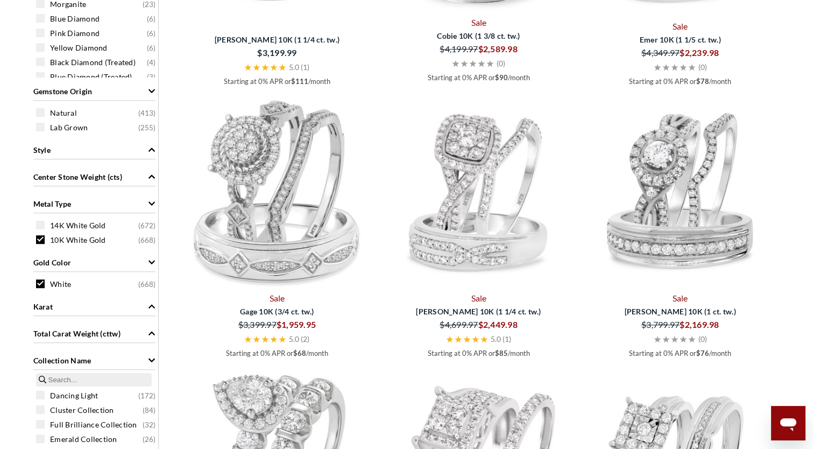
click at [150, 356] on icon "Collection Name" at bounding box center [152, 360] width 8 height 8
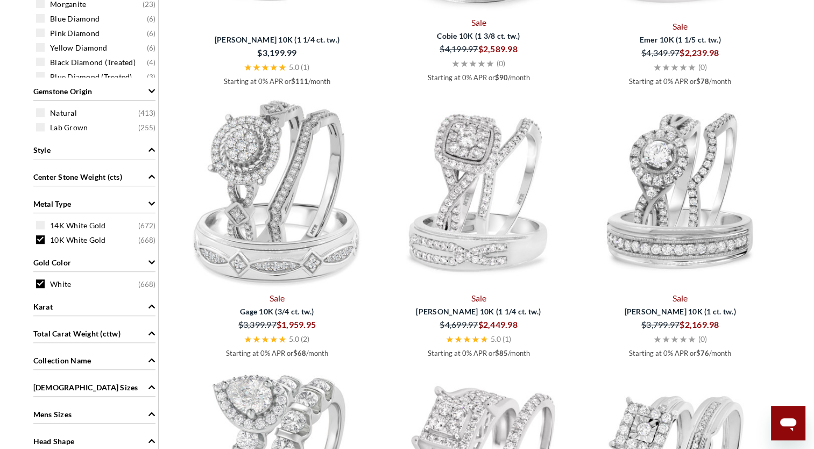
click at [149, 329] on icon "Total Carat Weight (cttw)" at bounding box center [152, 333] width 8 height 8
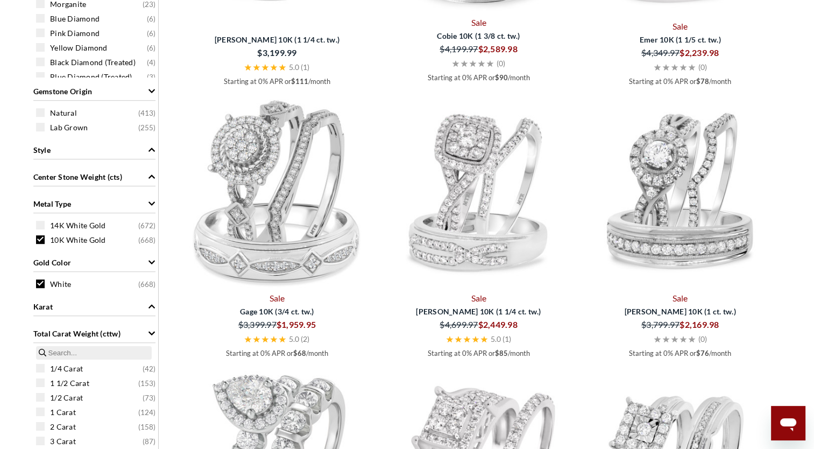
click at [145, 440] on small "( 73 )" at bounding box center [149, 455] width 13 height 11
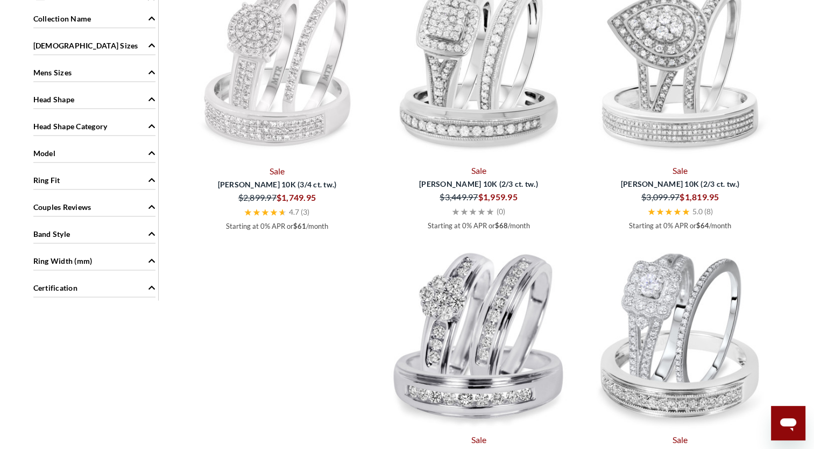
scroll to position [1179, 0]
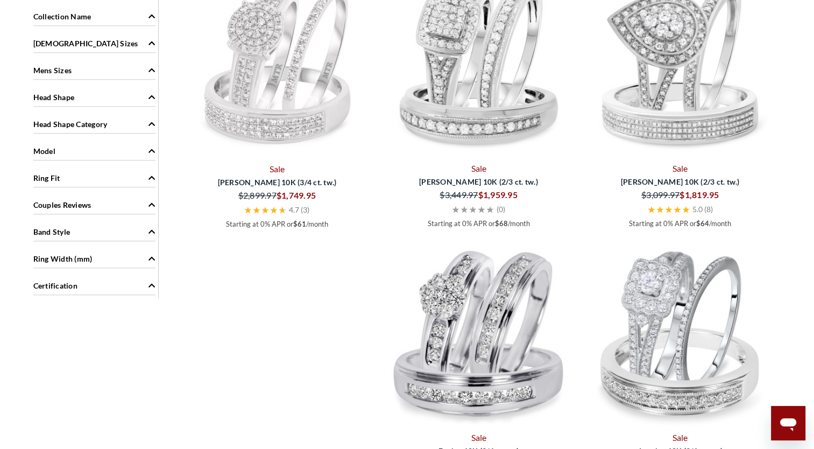
click at [151, 230] on icon "Band Style" at bounding box center [151, 232] width 6 height 4
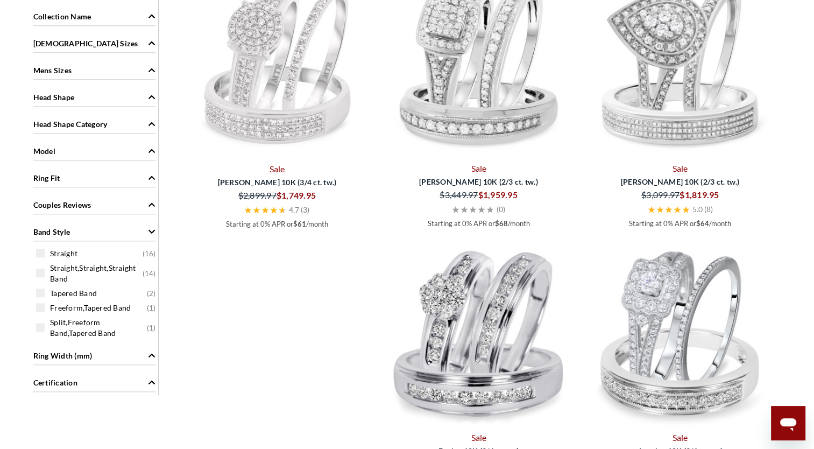
click at [151, 228] on icon "Band Style" at bounding box center [152, 232] width 8 height 8
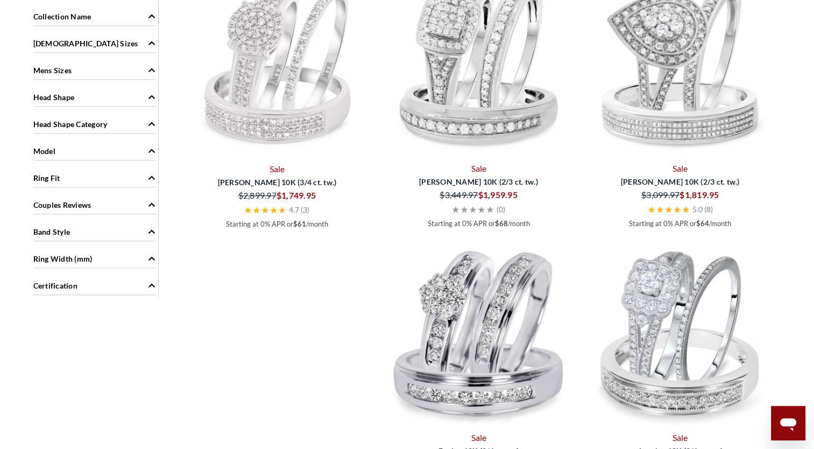
click at [148, 147] on icon "Model" at bounding box center [152, 151] width 8 height 8
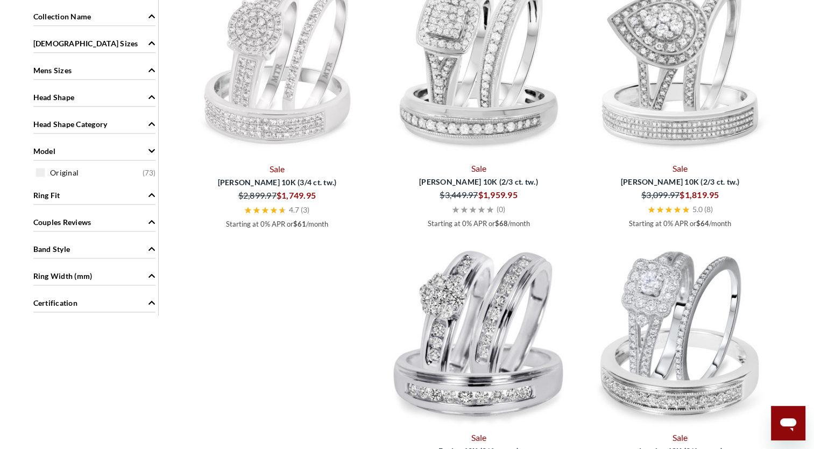
click at [148, 147] on icon "Model" at bounding box center [152, 151] width 8 height 8
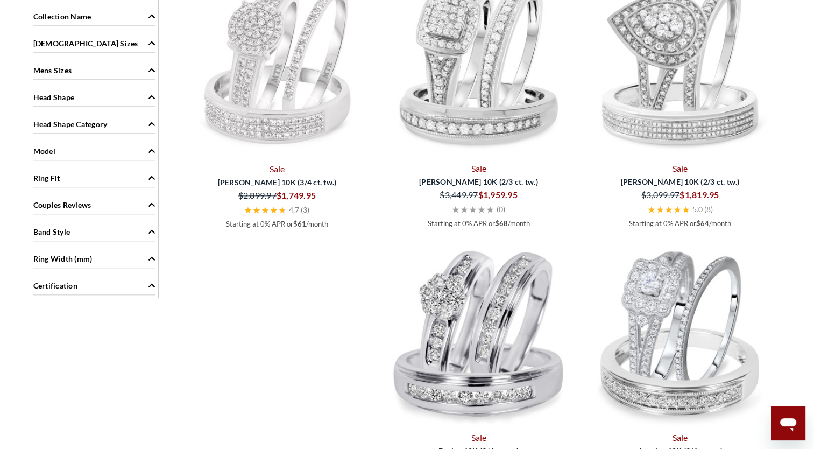
click at [149, 120] on icon "Head Shape Category" at bounding box center [152, 124] width 8 height 8
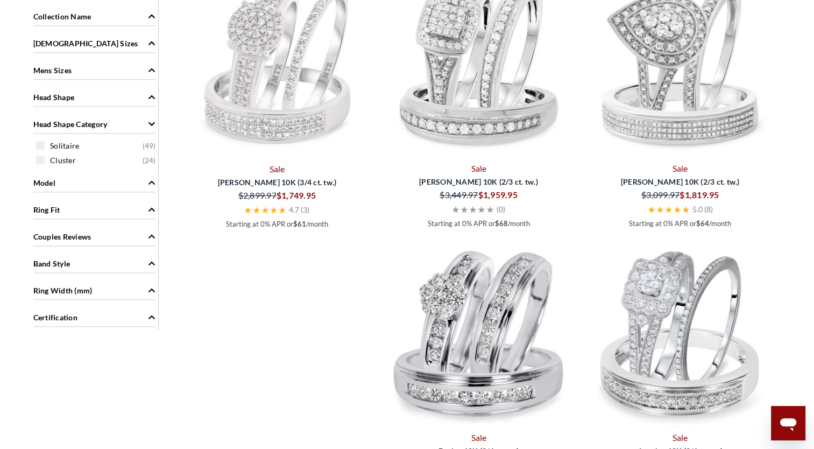
click at [149, 120] on icon "Head Shape Category" at bounding box center [152, 124] width 8 height 8
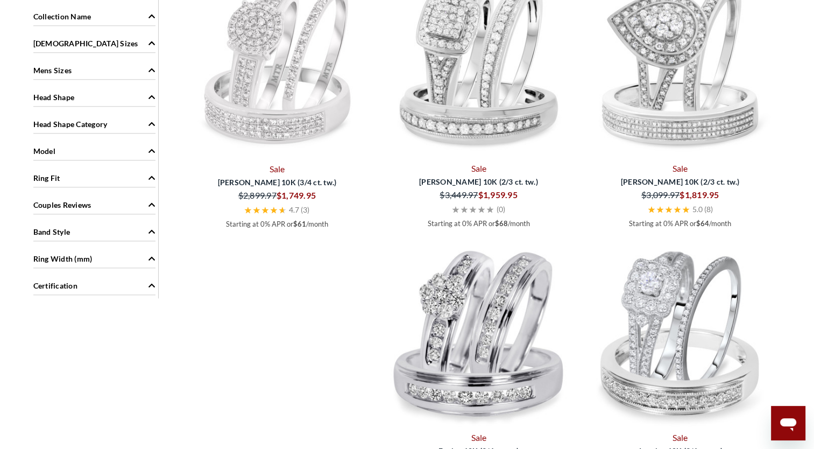
click at [151, 95] on icon "Head Shape" at bounding box center [151, 97] width 6 height 4
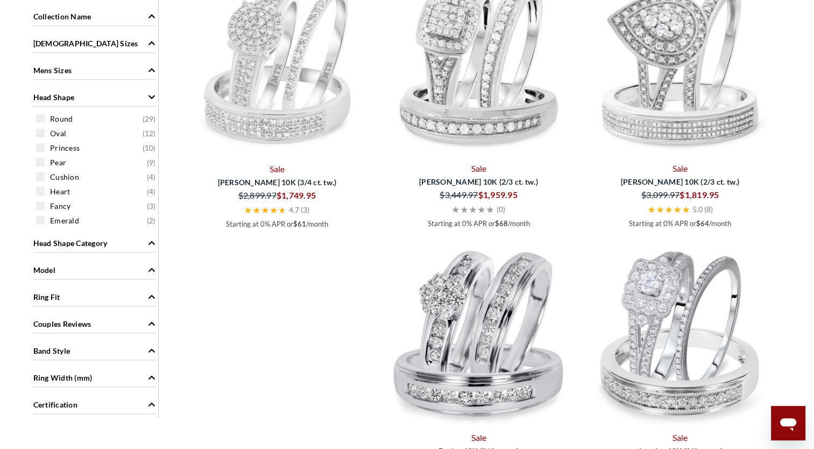
click at [151, 93] on icon "Head Shape" at bounding box center [152, 97] width 8 height 8
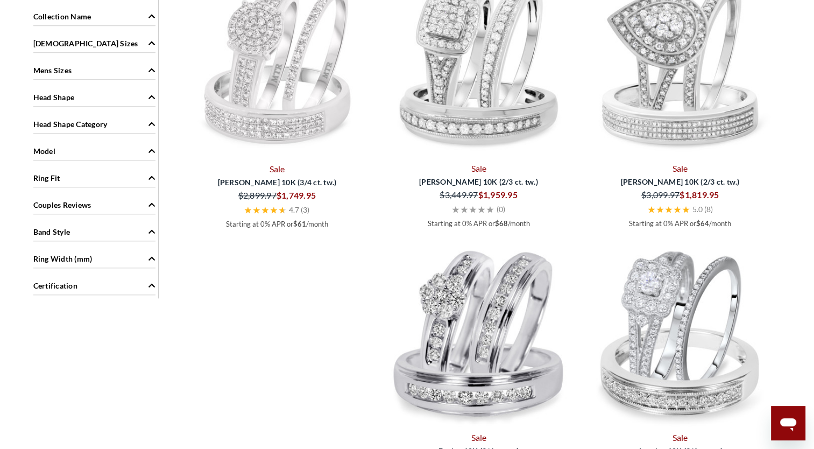
click at [150, 281] on icon "Certification" at bounding box center [152, 285] width 8 height 8
click at [148, 253] on span "Ring Width (mm)" at bounding box center [152, 258] width 8 height 11
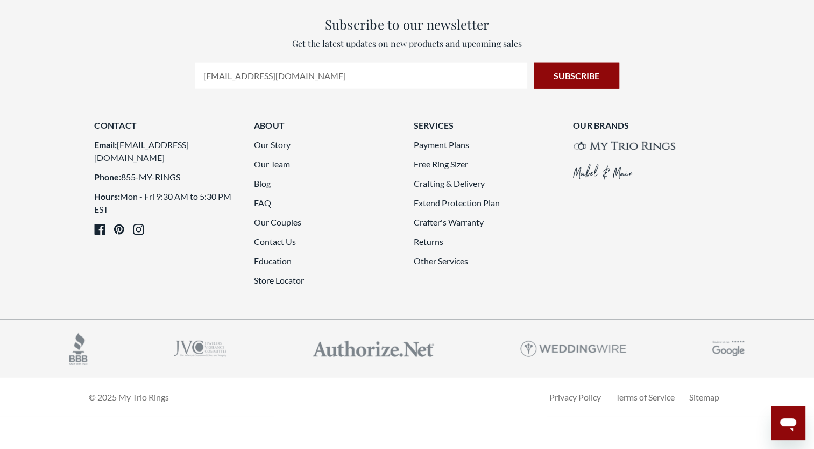
scroll to position [3039, 0]
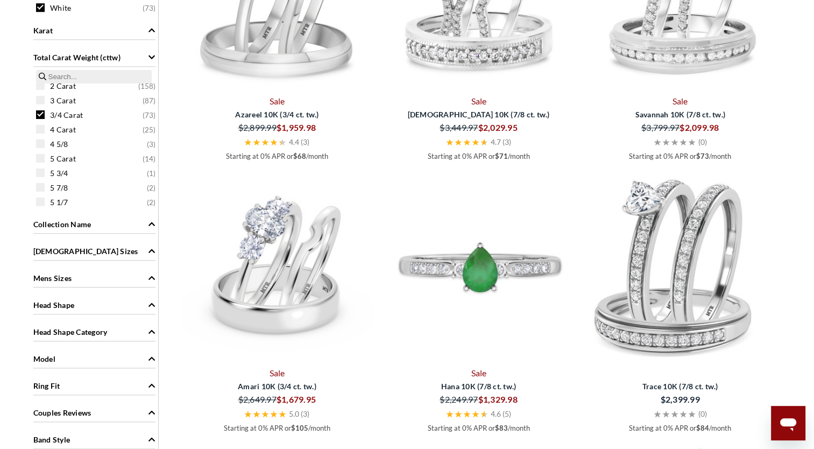
scroll to position [973, 0]
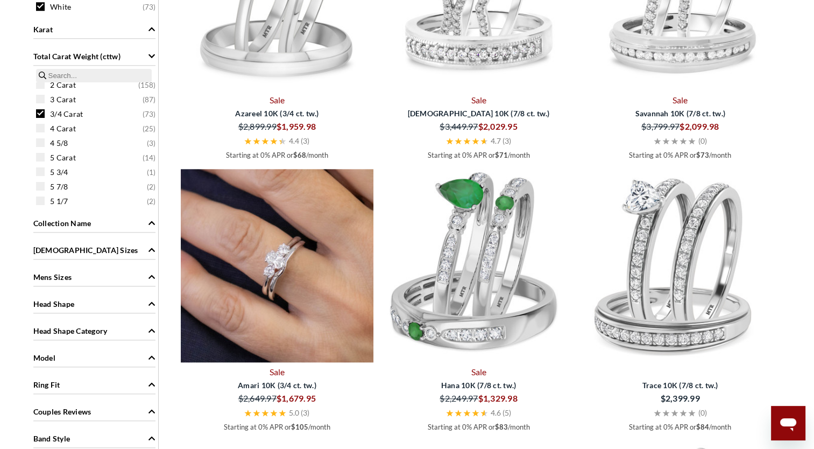
click at [316, 301] on img at bounding box center [277, 265] width 193 height 193
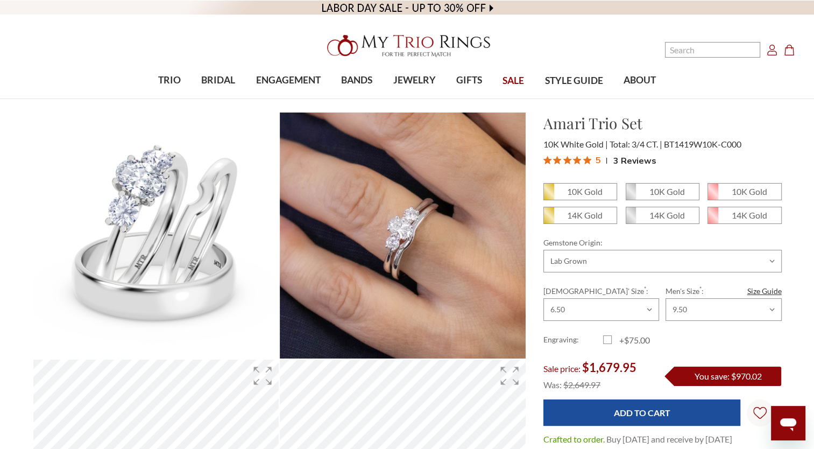
click at [607, 336] on label "+$75.00" at bounding box center [633, 340] width 60 height 13
click at [607, 342] on input "+$75.00" at bounding box center [607, 342] width 1 height 1
checkbox input "true"
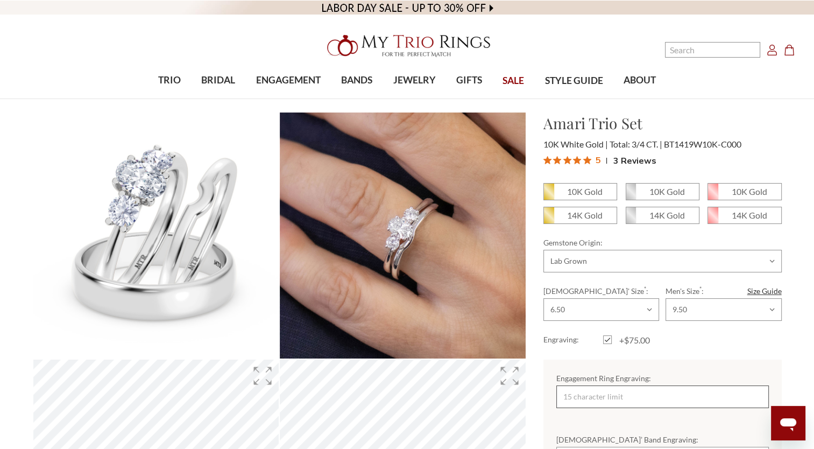
click at [594, 394] on input "Engagement Ring Engraving:" at bounding box center [662, 396] width 212 height 23
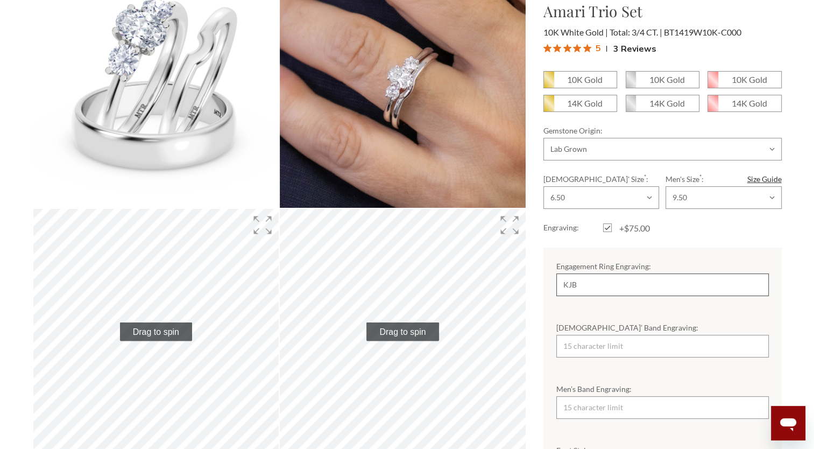
type input "KJB"
click at [649, 339] on input "[DEMOGRAPHIC_DATA]’ Band Engraving:" at bounding box center [662, 346] width 212 height 23
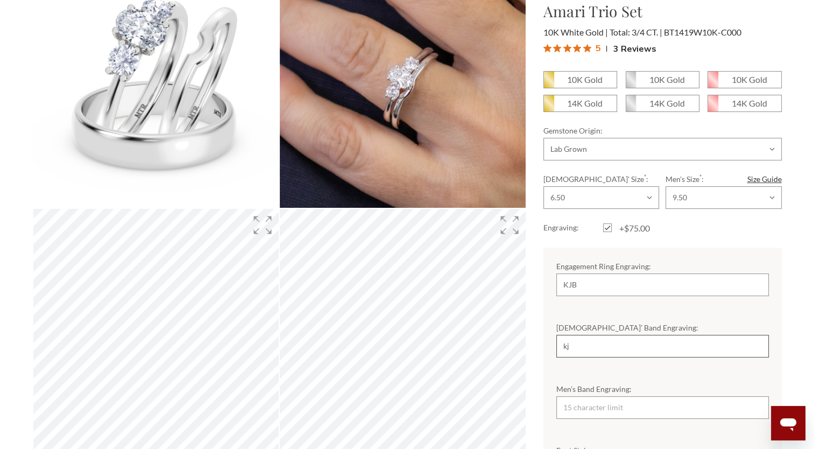
type input "k"
type input "KJB"
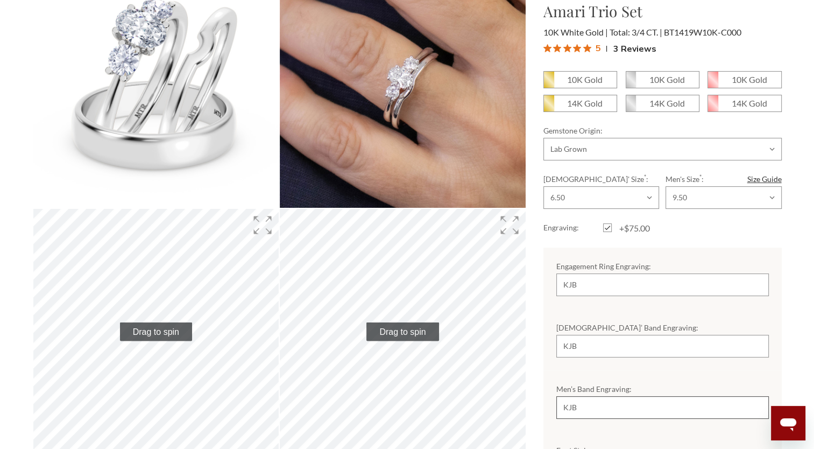
type input "KJB"
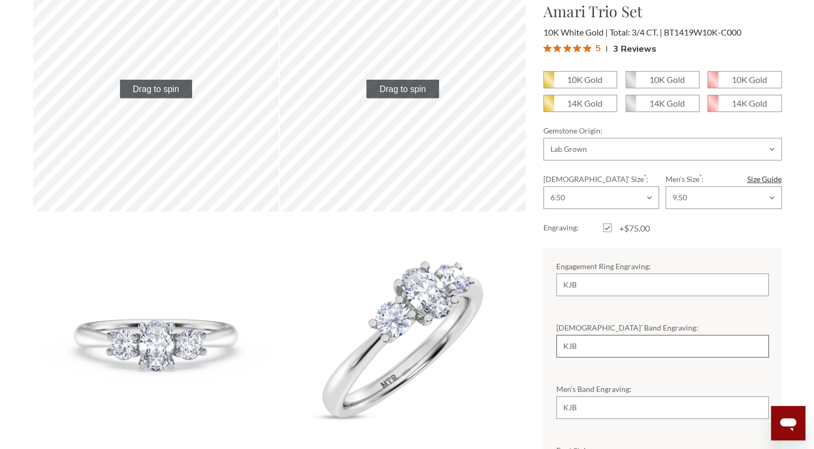
drag, startPoint x: 649, startPoint y: 339, endPoint x: 821, endPoint y: 409, distance: 186.3
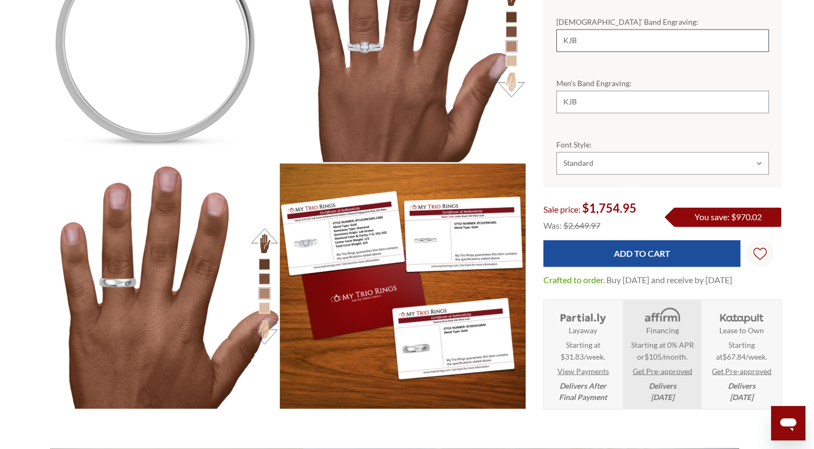
scroll to position [1698, 0]
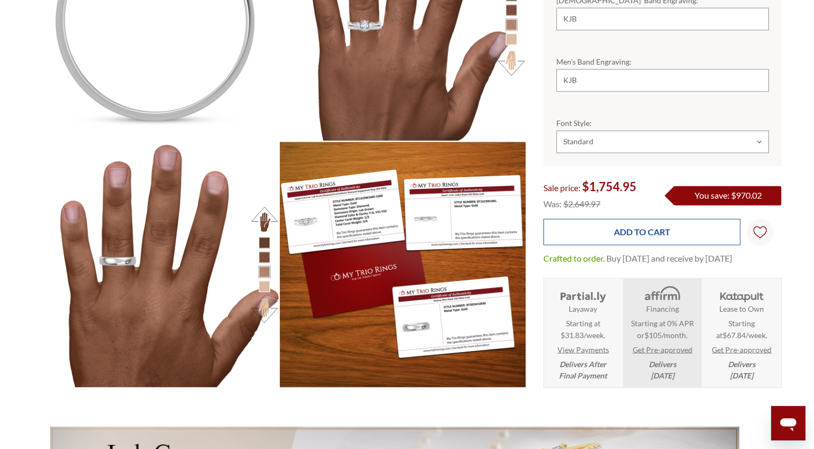
click at [645, 218] on input "Add to Cart" at bounding box center [641, 231] width 197 height 26
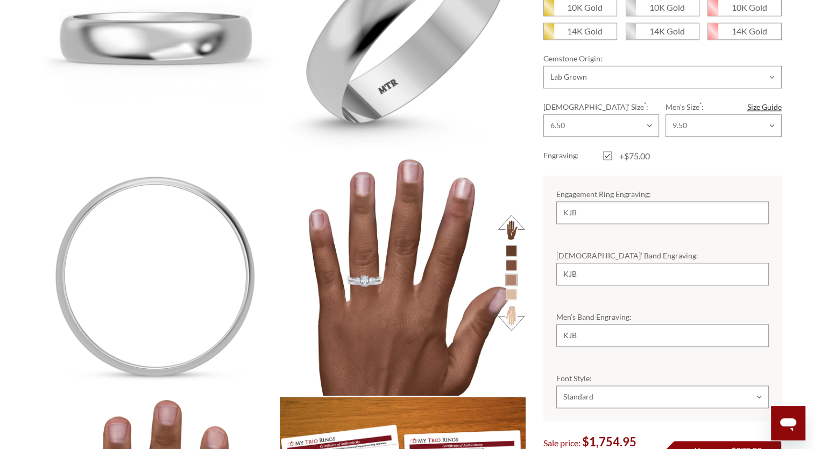
click at [786, 412] on div "Open messaging window" at bounding box center [788, 423] width 32 height 32
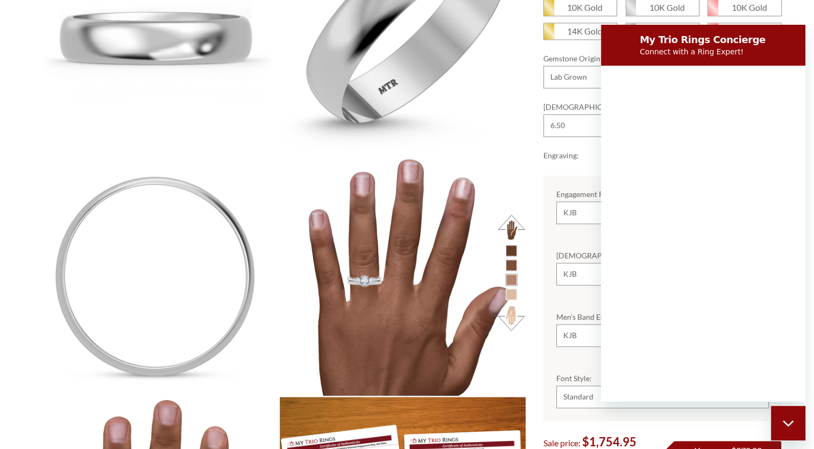
scroll to position [0, 0]
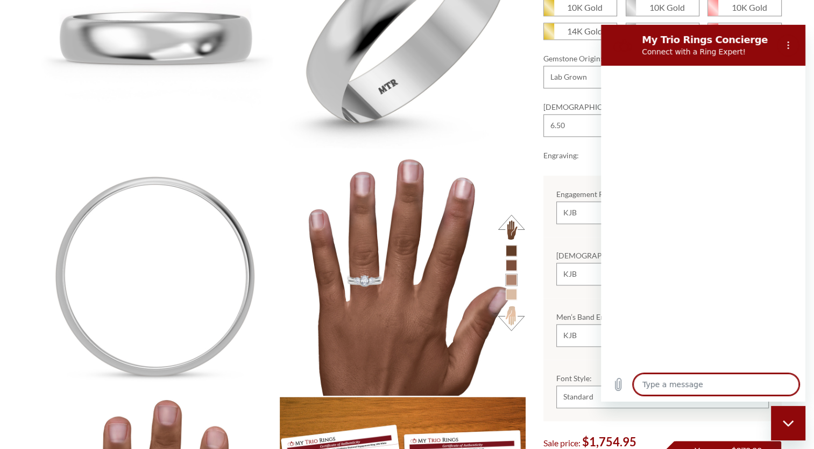
type textarea "x"
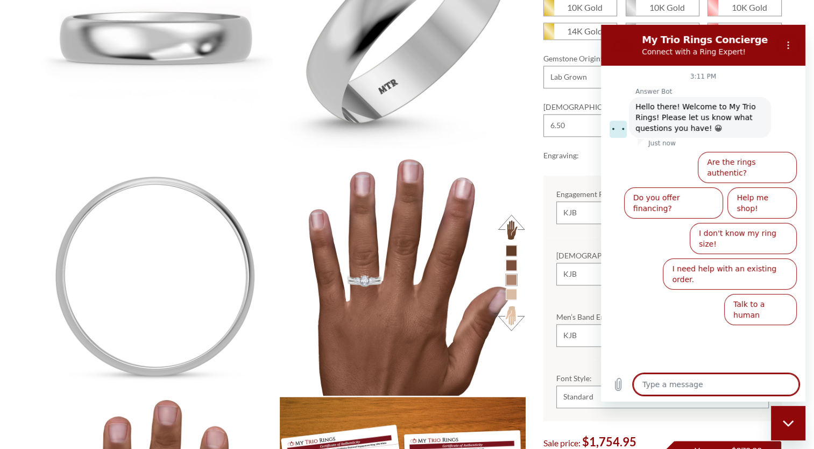
click at [759, 387] on textarea at bounding box center [716, 384] width 166 height 22
type textarea "T"
type textarea "x"
type textarea "TR"
type textarea "x"
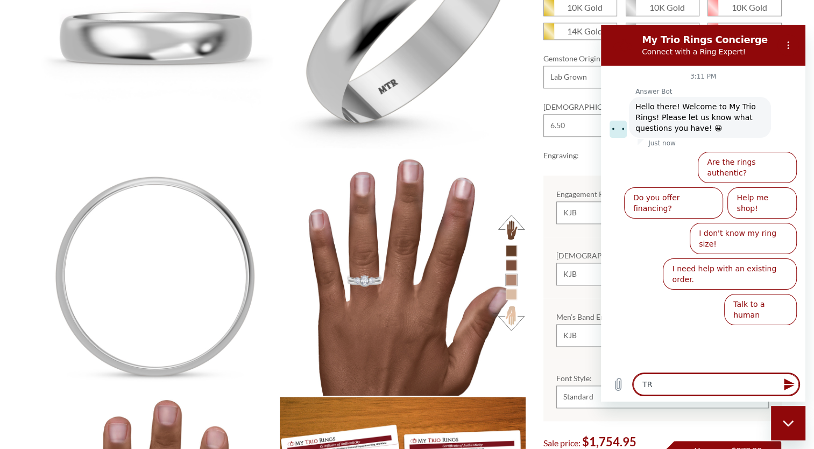
type textarea "TRY"
type textarea "x"
type textarea "TR"
type textarea "x"
type textarea "T"
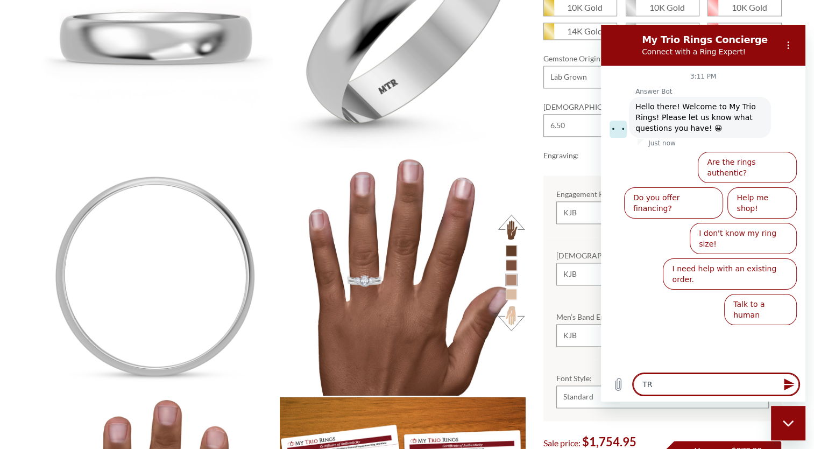
type textarea "x"
type textarea "T"
type textarea "x"
type textarea "Tr"
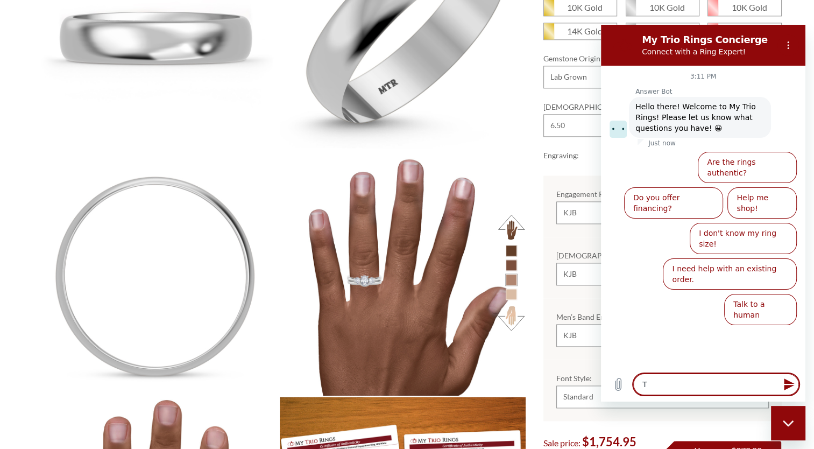
type textarea "x"
type textarea "Try"
type textarea "x"
type textarea "Tryi"
type textarea "x"
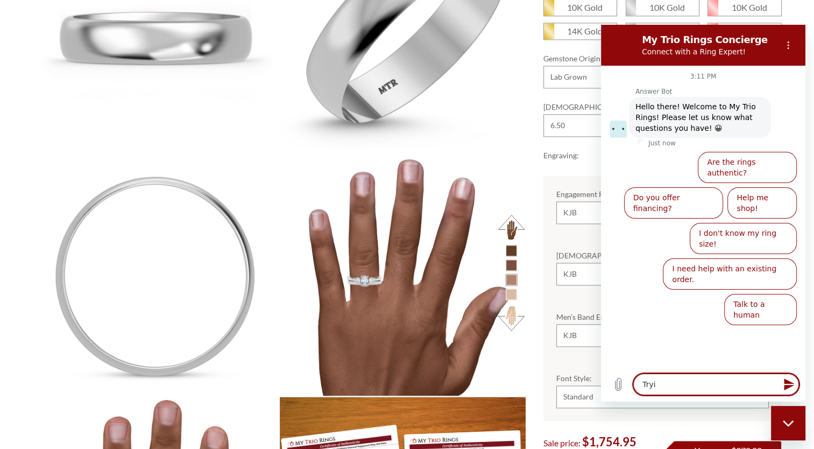
type textarea "Tryin"
type textarea "x"
type textarea "Trying"
type textarea "x"
type textarea "Trying"
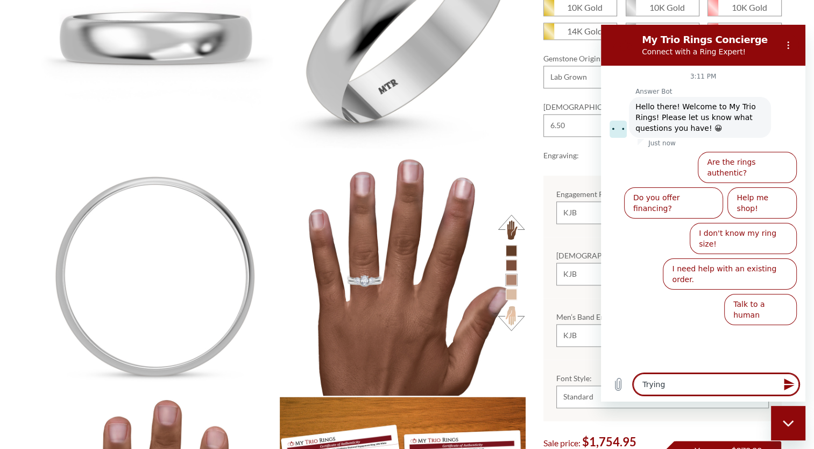
type textarea "x"
type textarea "Trying t"
type textarea "x"
type textarea "Trying to"
type textarea "x"
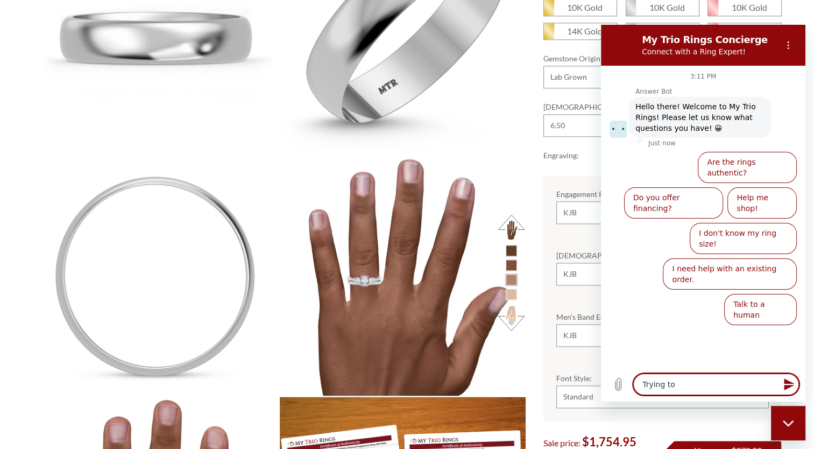
type textarea "Trying to"
type textarea "x"
type textarea "Trying to a"
type textarea "x"
type textarea "Trying to ad"
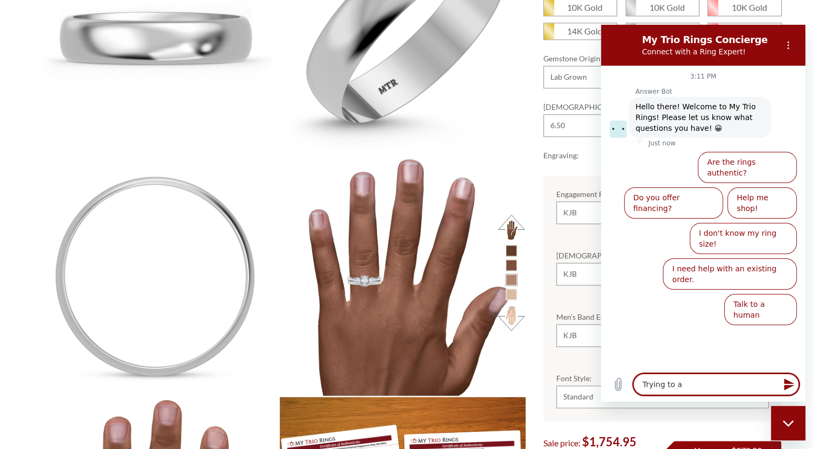
type textarea "x"
type textarea "Trying to add"
type textarea "x"
type textarea "Trying to add"
type textarea "x"
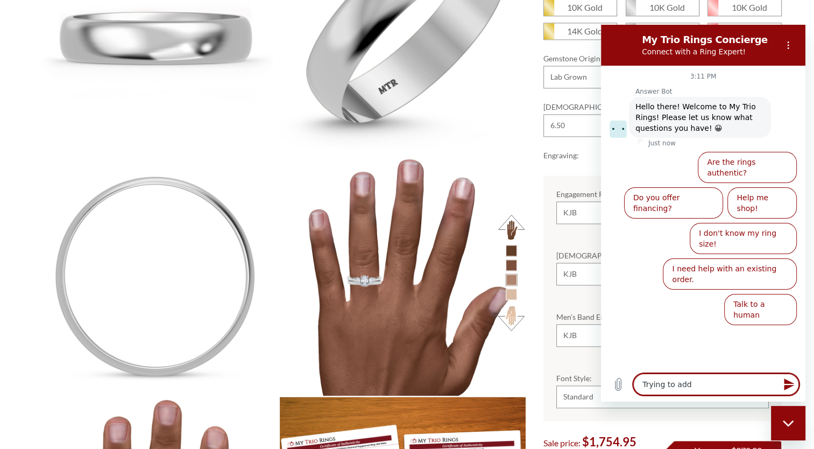
type textarea "Trying to add t"
type textarea "x"
type textarea "Trying to add th"
type textarea "x"
type textarea "Trying to add thi"
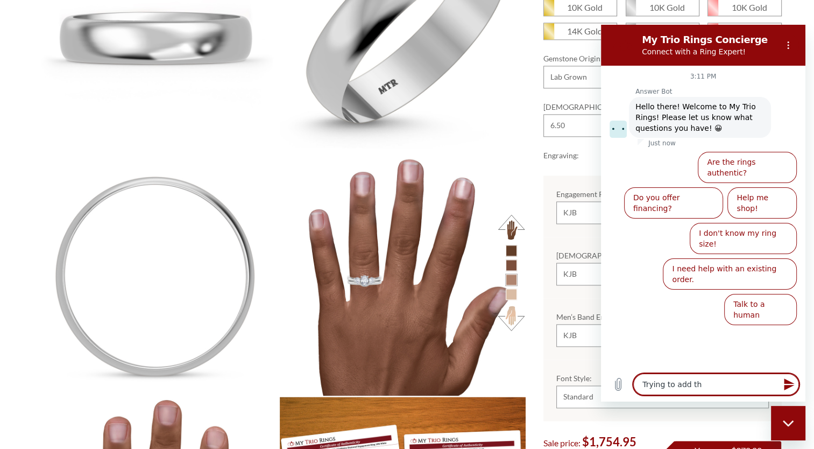
type textarea "x"
type textarea "Trying to add this"
type textarea "x"
type textarea "Trying to add this"
type textarea "x"
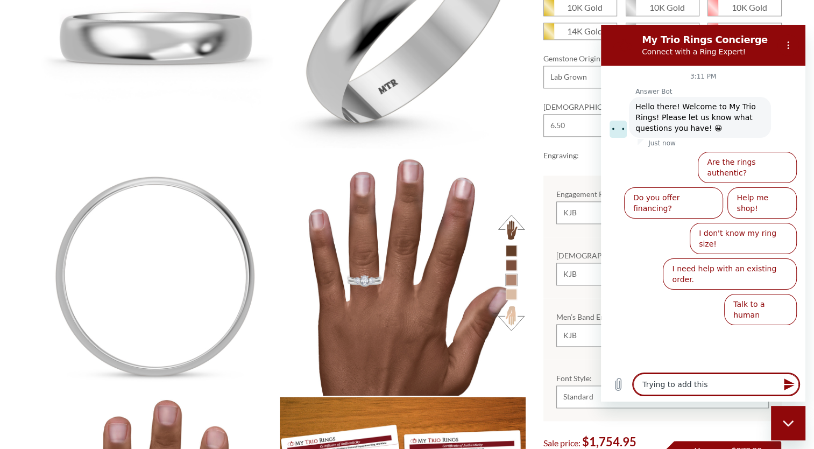
type textarea "Trying to add this r"
type textarea "x"
type textarea "Trying to add this ri"
type textarea "x"
type textarea "Trying to add this rin"
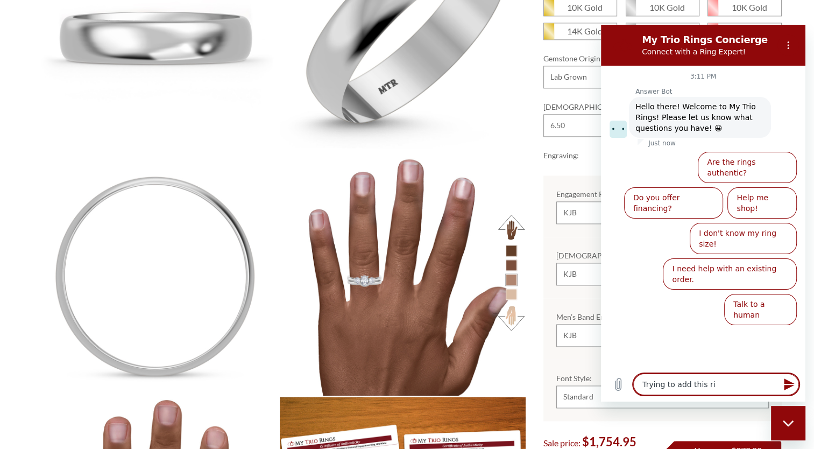
type textarea "x"
type textarea "Trying to add this ring"
type textarea "x"
type textarea "Trying to add this ring"
type textarea "x"
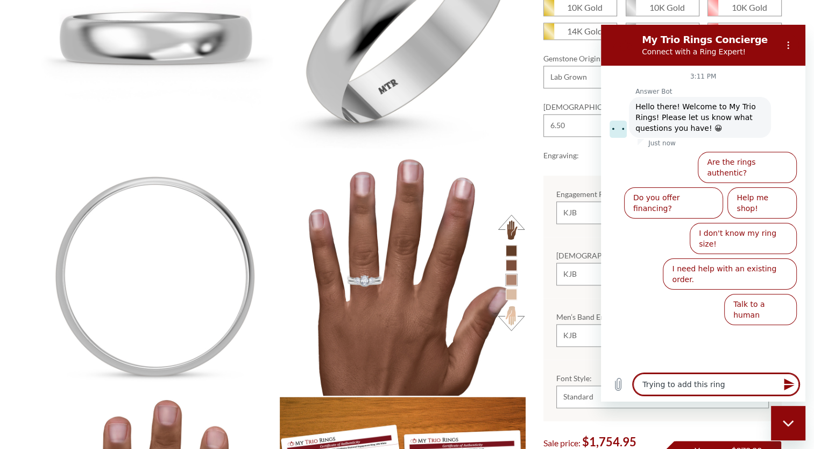
type textarea "Trying to add this ring t"
type textarea "x"
type textarea "Trying to add this ring to"
type textarea "x"
type textarea "Trying to add this ring to"
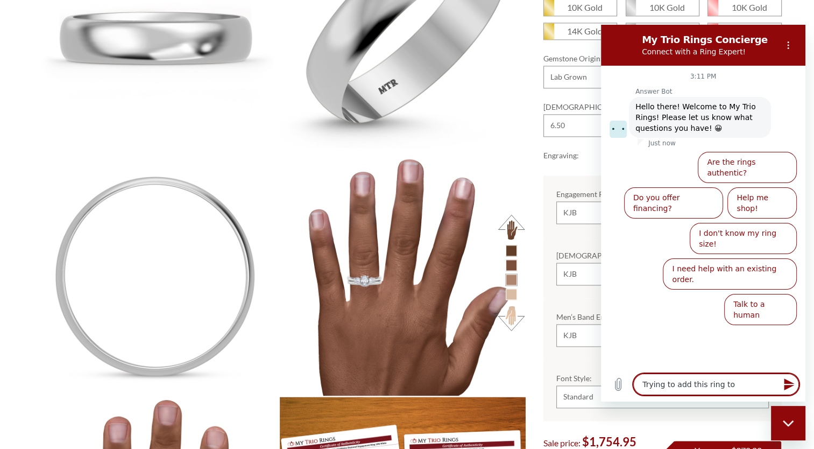
type textarea "x"
type textarea "Trying to add this ring to m"
type textarea "x"
type textarea "Trying to add this ring to my"
type textarea "x"
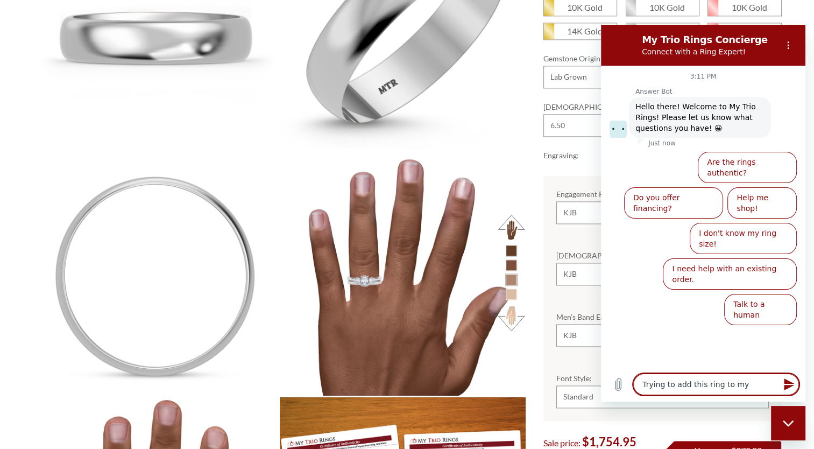
type textarea "Trying to add this ring to my"
type textarea "x"
type textarea "Trying to add this ring to my c"
type textarea "x"
type textarea "Trying to add this ring to my ca"
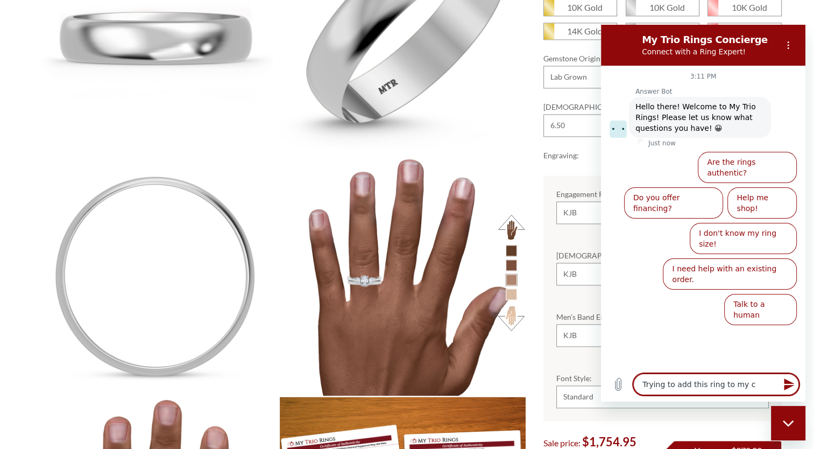
type textarea "x"
type textarea "Trying to add this ring to my car"
type textarea "x"
type textarea "Trying to add this ring to my cart"
type textarea "x"
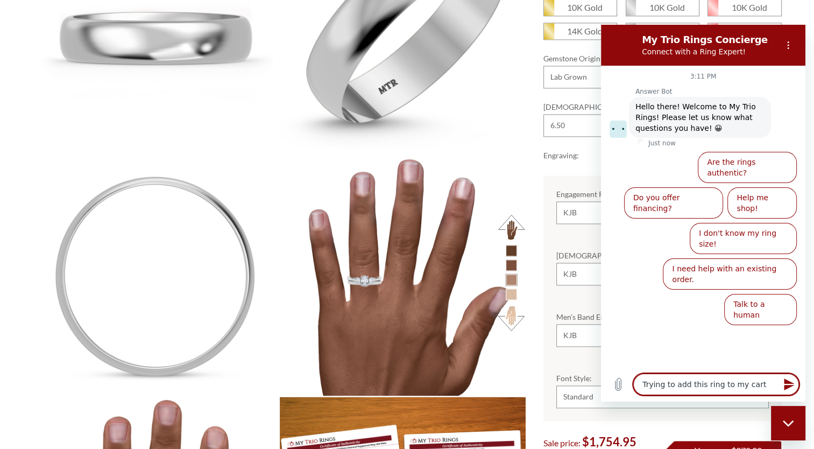
type textarea "Trying to add this ring to my cart"
type textarea "x"
type textarea "Trying to add this ring to my cart i"
type textarea "x"
type textarea "Trying to add this ring to my cart in"
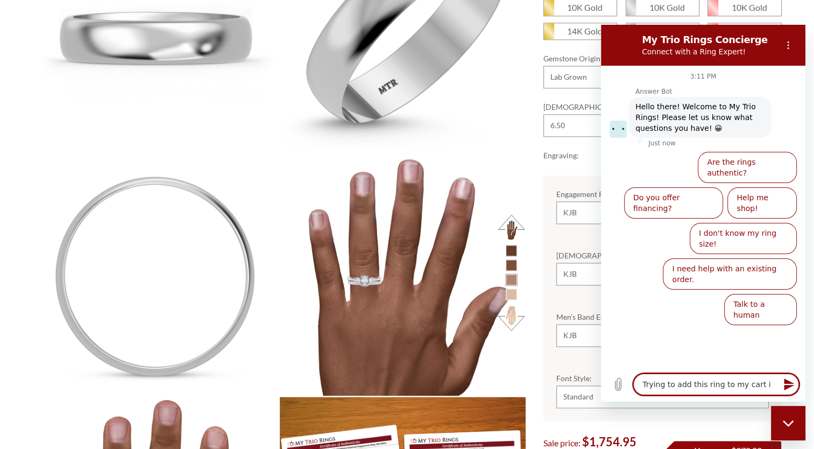
type textarea "x"
type textarea "Trying to add this ring to my cart in"
type textarea "x"
type textarea "Trying to add this ring to my cart in 1"
type textarea "x"
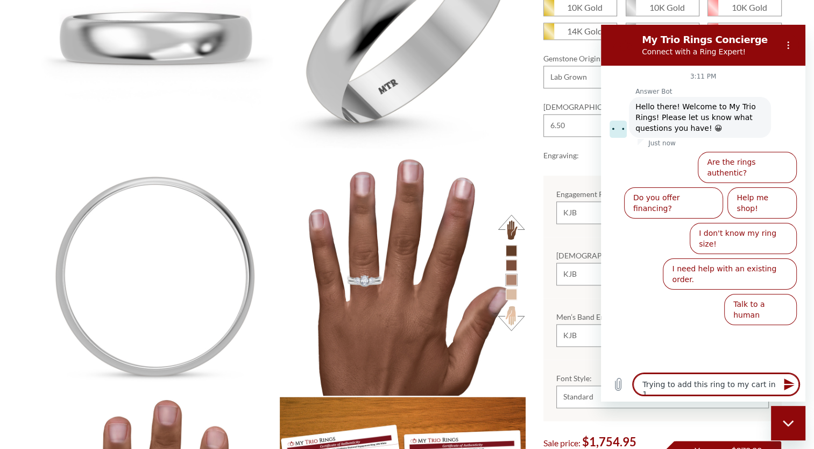
type textarea "Trying to add this ring to my cart in 10"
type textarea "x"
type textarea "Trying to add this ring to my cart in 10k"
type textarea "x"
type textarea "Trying to add this ring to my cart in 10kw"
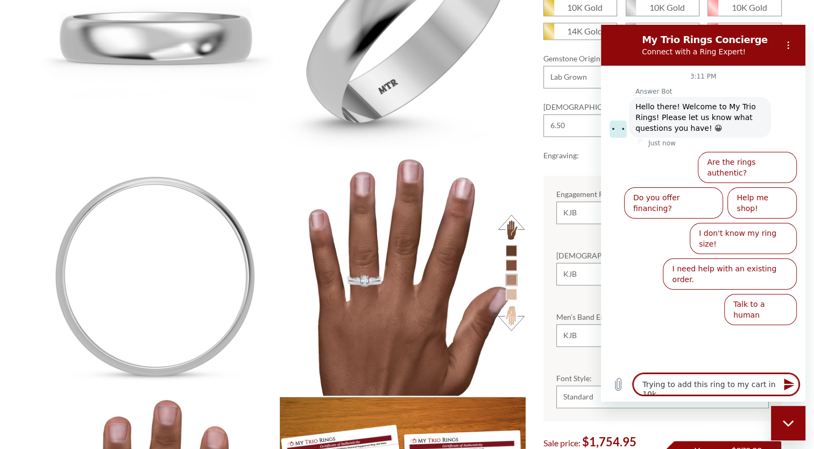
type textarea "x"
type textarea "Trying to add this ring to my cart in 10kwh"
type textarea "x"
type textarea "Trying to add this ring to my cart in 10kwhi"
type textarea "x"
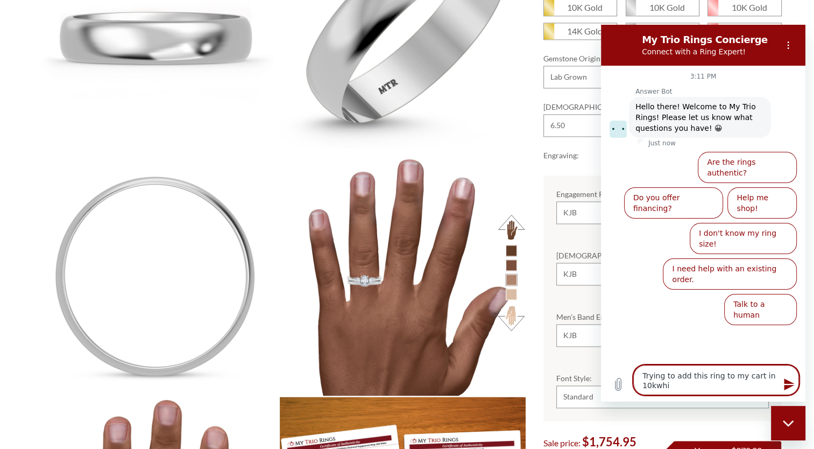
type textarea "Trying to add this ring to my cart in 10kwhit"
type textarea "x"
type textarea "Trying to add this ring to my cart in 10kwhite"
type textarea "x"
type textarea "Trying to add this ring to my cart in 10kwhite"
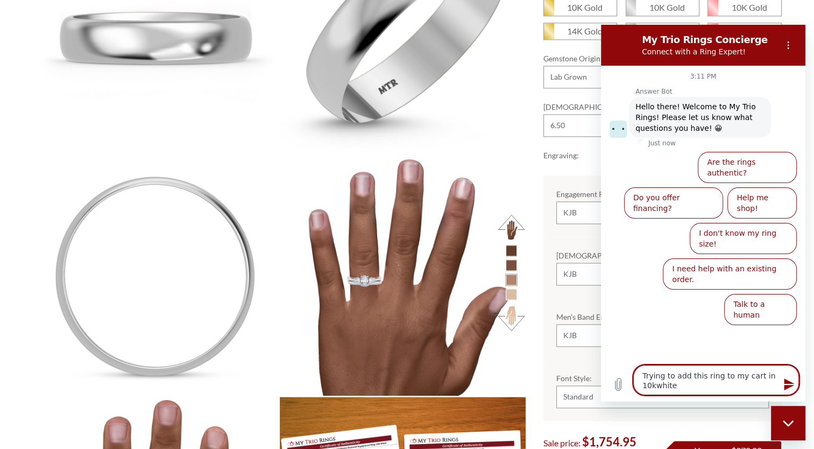
type textarea "x"
type textarea "Trying to add this ring to my cart in 10kwhite g"
type textarea "x"
type textarea "Trying to add this ring to my cart in 10kwhite go"
type textarea "x"
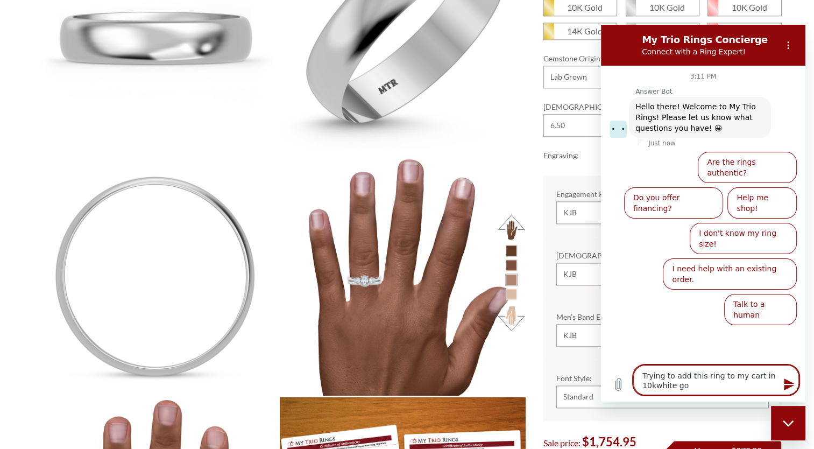
type textarea "Trying to add this ring to my cart in 10kwhite gol"
type textarea "x"
type textarea "Trying to add this ring to my cart in 10kwhite gold"
type textarea "x"
click at [652, 385] on textarea "Trying to add this ring to my cart in 10kwhite gold" at bounding box center [716, 380] width 166 height 30
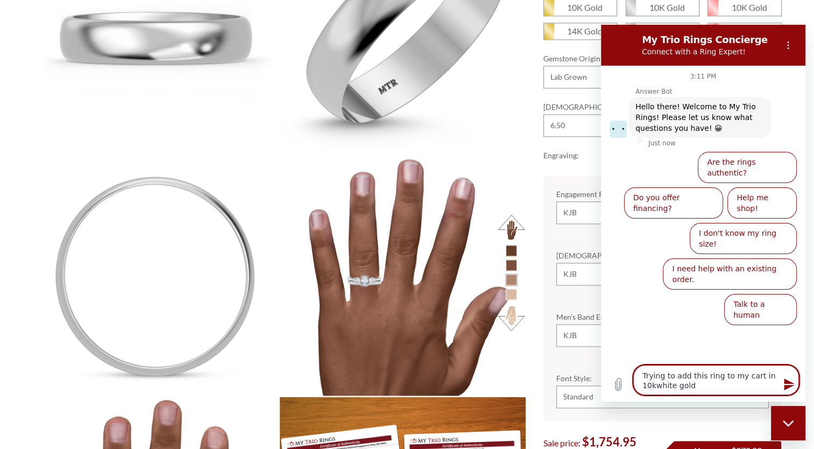
click at [654, 385] on textarea "Trying to add this ring to my cart in 10kwhite gold" at bounding box center [716, 380] width 166 height 30
type textarea "Trying to add this ring to my cart in 10kwhite gold"
click at [792, 382] on icon "Send message" at bounding box center [789, 384] width 13 height 13
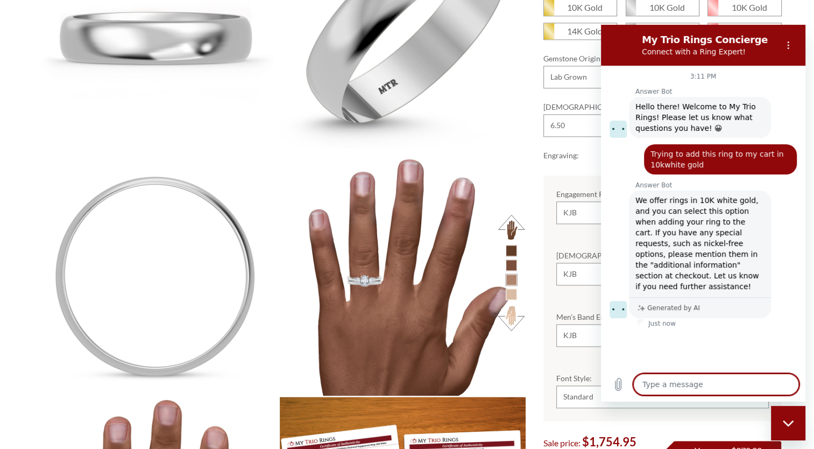
click at [792, 382] on textarea at bounding box center [716, 384] width 166 height 22
click at [790, 46] on icon "Options menu" at bounding box center [788, 45] width 9 height 9
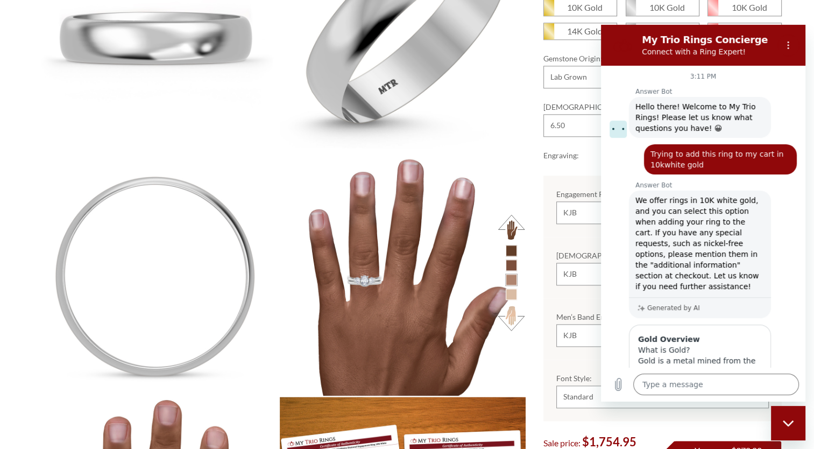
click at [795, 426] on div "Close messaging window" at bounding box center [788, 423] width 32 height 32
type textarea "x"
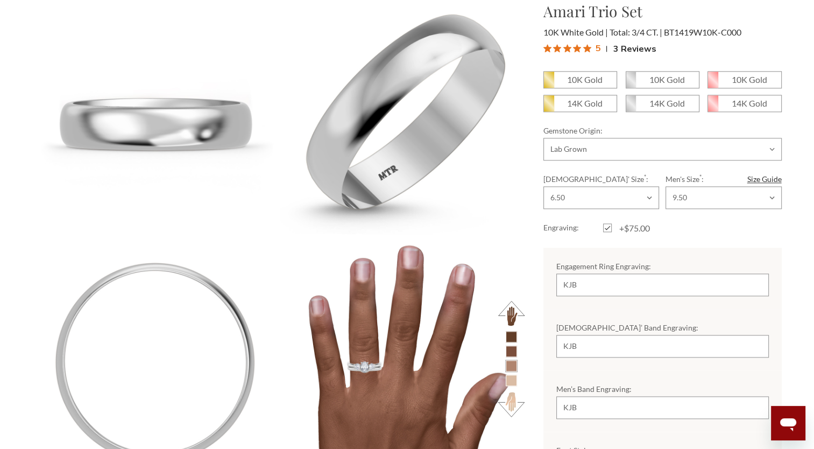
scroll to position [1336, 0]
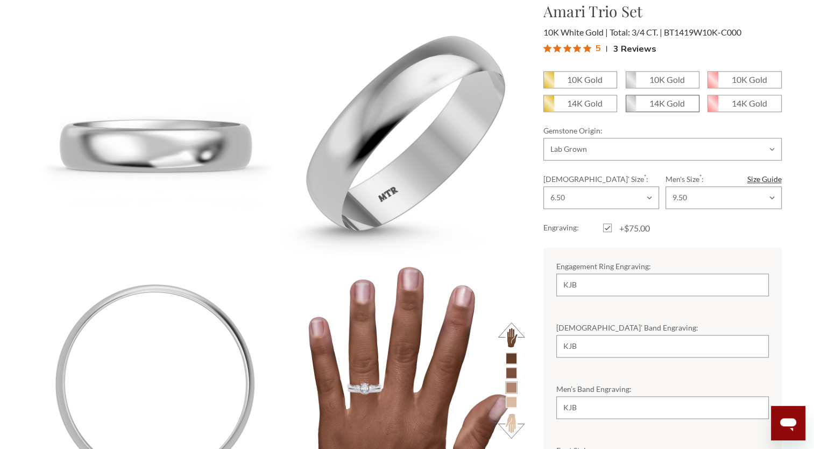
click at [680, 103] on em "14K Gold" at bounding box center [667, 103] width 36 height 10
click at [631, 107] on input "14K Gold" at bounding box center [630, 107] width 1 height 1
radio input "true"
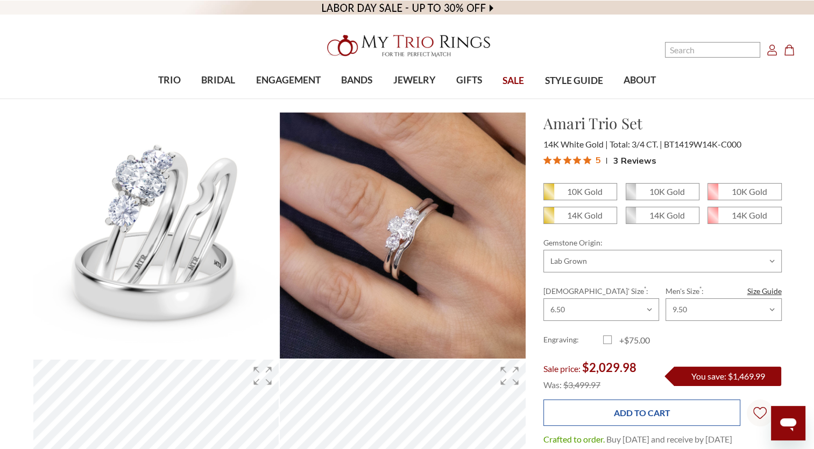
click at [633, 410] on input "Add to Cart" at bounding box center [641, 412] width 197 height 26
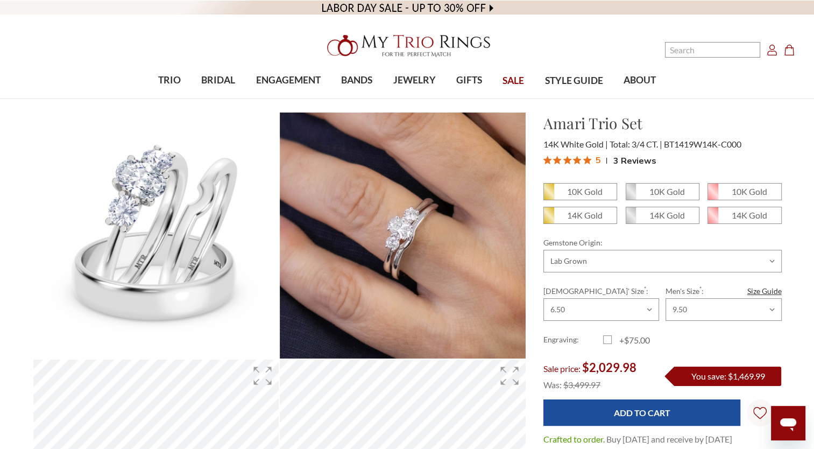
click at [538, 212] on div "10K Gold 10K Gold" at bounding box center [663, 375] width 256 height 385
click at [549, 186] on icon at bounding box center [549, 191] width 10 height 16
click at [548, 195] on input "10K Gold" at bounding box center [548, 195] width 1 height 1
radio input "true"
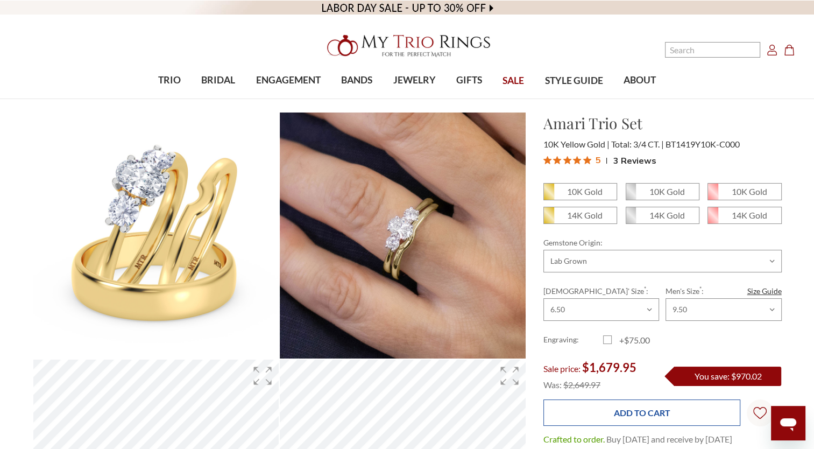
click at [647, 413] on input "Add to Cart" at bounding box center [641, 412] width 197 height 26
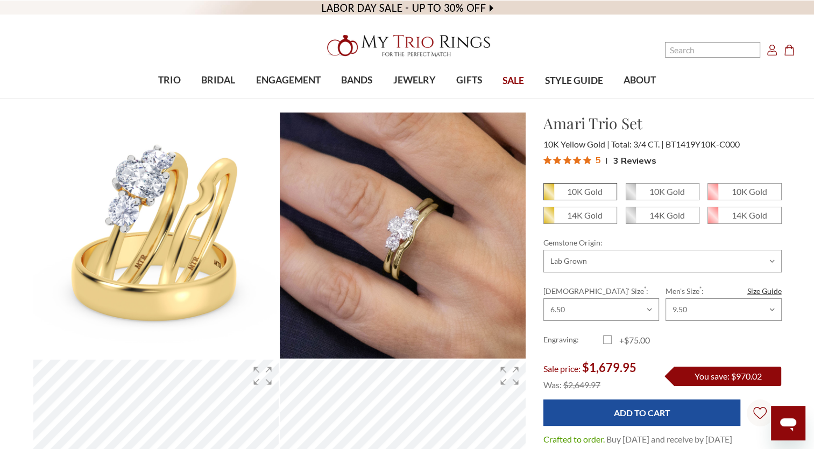
click at [548, 188] on icon at bounding box center [549, 191] width 10 height 16
click at [548, 195] on input "10K Gold" at bounding box center [548, 195] width 1 height 1
radio input "true"
click at [548, 188] on icon at bounding box center [549, 191] width 10 height 16
click at [548, 195] on input "10K Gold" at bounding box center [548, 195] width 1 height 1
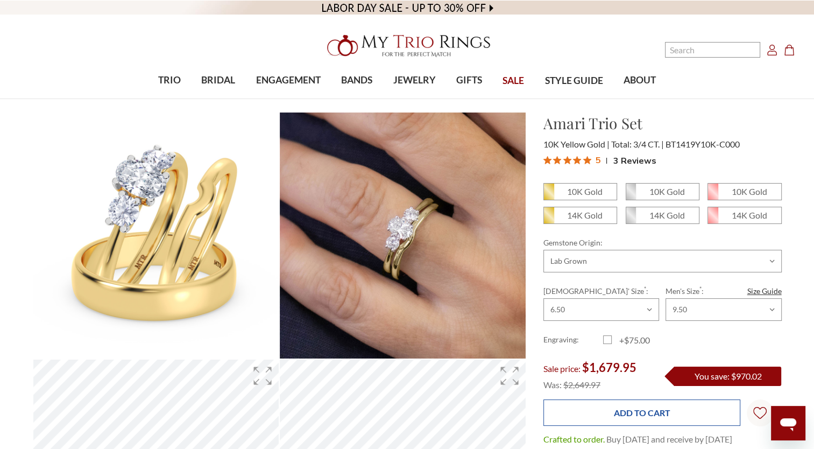
click at [635, 405] on input "Add to Cart" at bounding box center [641, 412] width 197 height 26
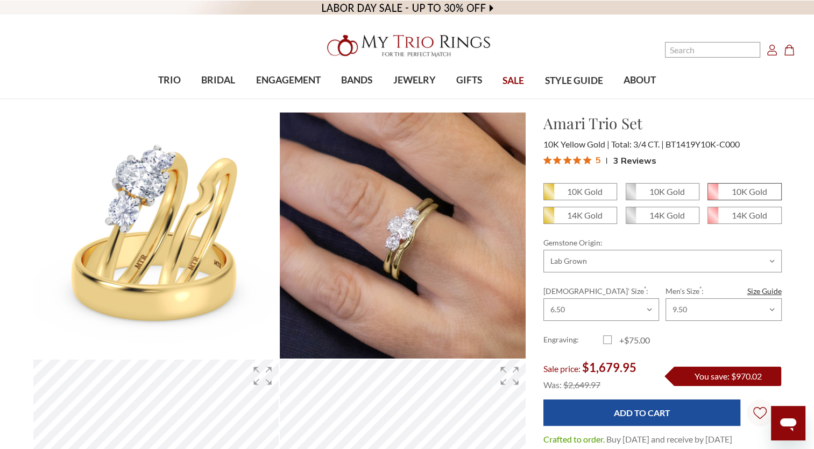
click at [713, 188] on icon at bounding box center [713, 191] width 10 height 16
click at [712, 195] on input "10K Gold" at bounding box center [712, 195] width 1 height 1
radio input "true"
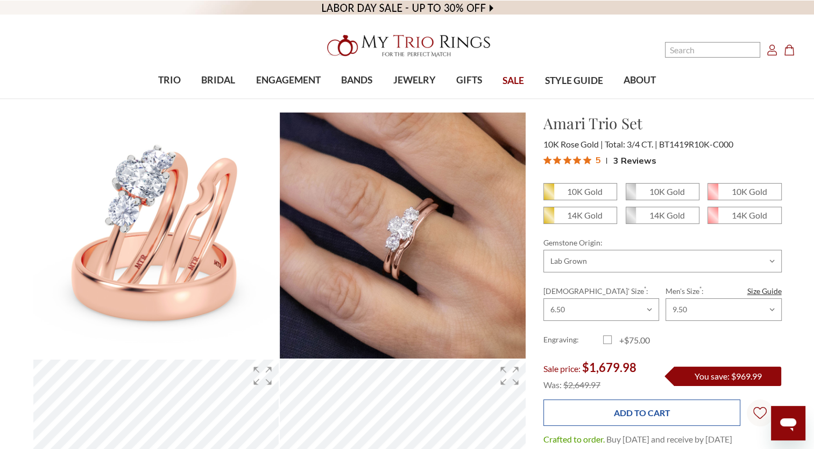
click at [626, 408] on input "Add to Cart" at bounding box center [641, 412] width 197 height 26
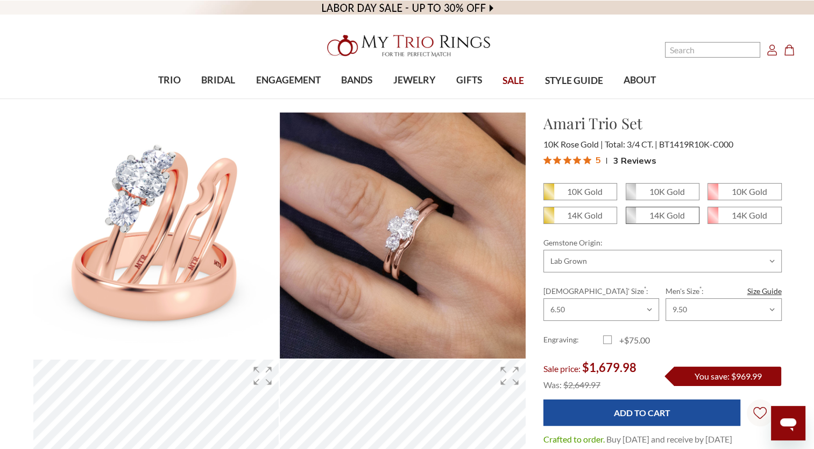
click at [657, 214] on em "14K Gold" at bounding box center [667, 215] width 36 height 10
click at [631, 219] on input "14K Gold" at bounding box center [630, 219] width 1 height 1
radio input "true"
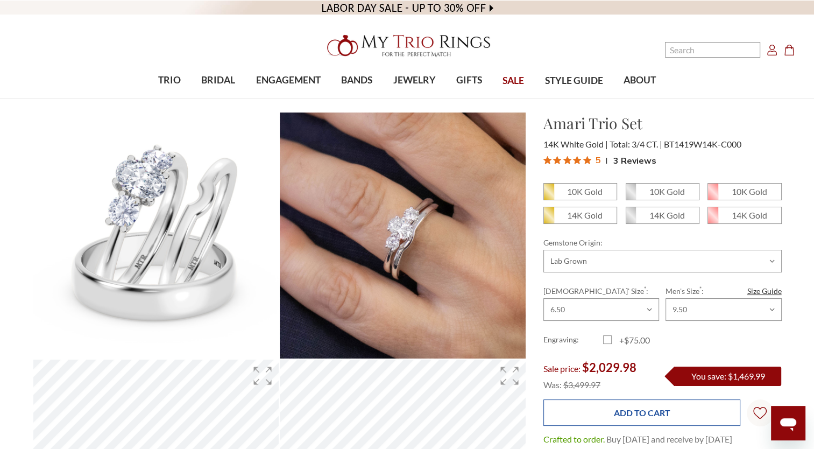
click at [626, 406] on input "Add to Cart" at bounding box center [641, 412] width 197 height 26
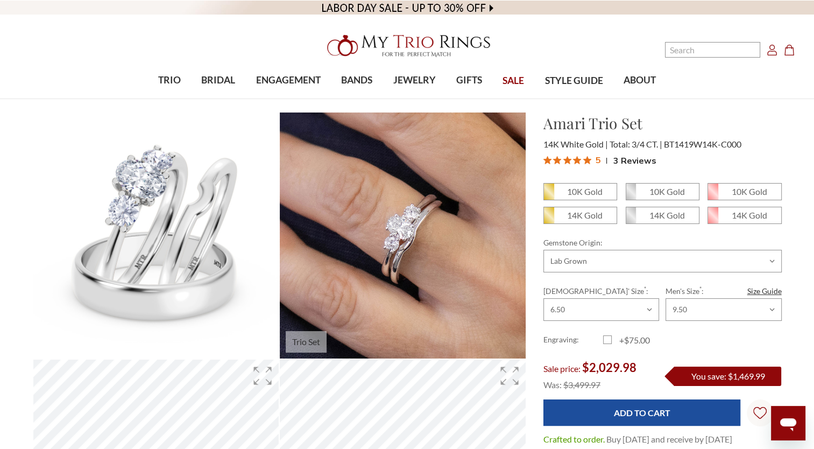
click at [517, 206] on img at bounding box center [402, 235] width 270 height 270
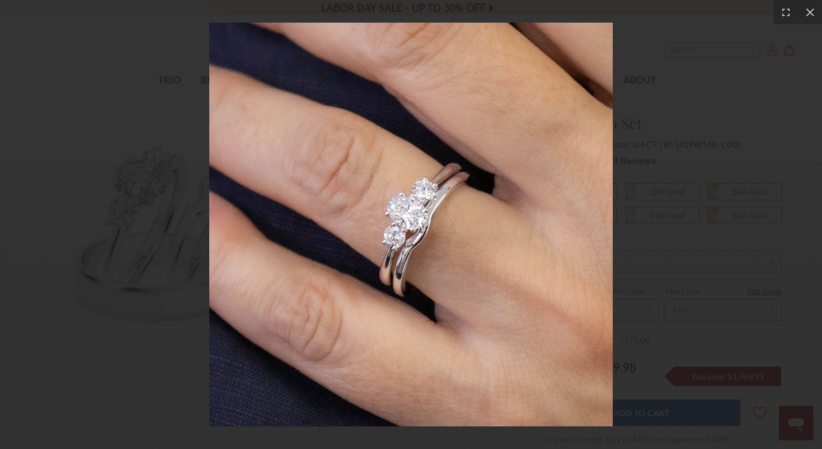
click at [631, 263] on div at bounding box center [411, 224] width 822 height 449
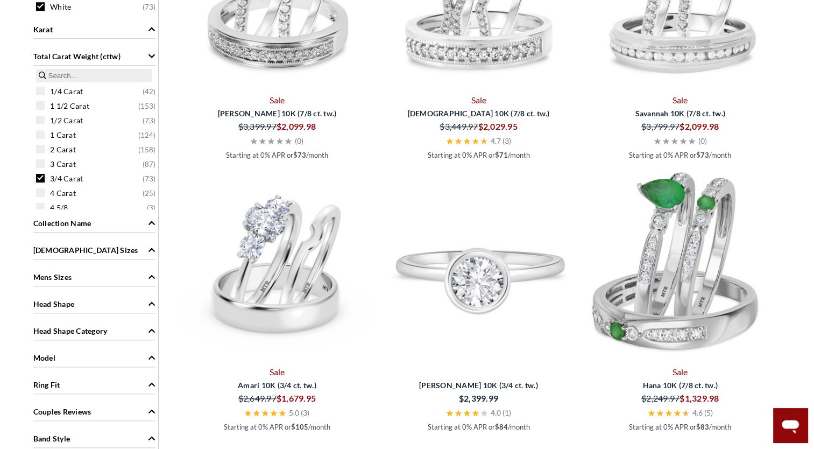
click at [483, 252] on img at bounding box center [478, 265] width 193 height 193
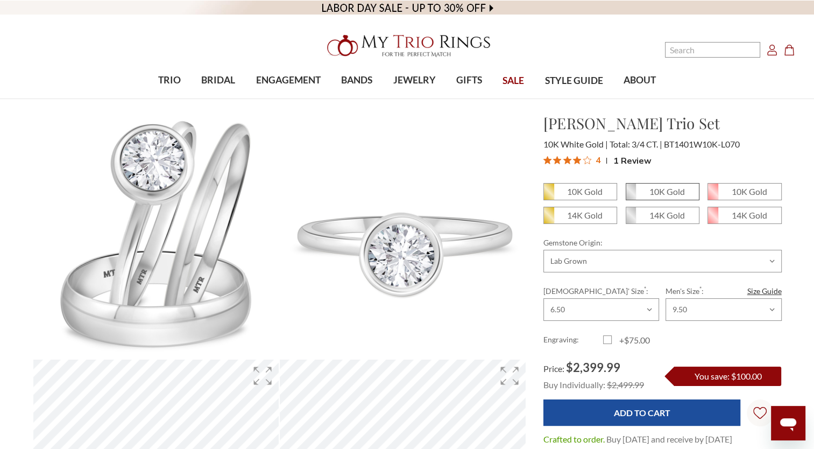
click at [649, 187] on em "10K Gold" at bounding box center [667, 191] width 36 height 10
click at [631, 195] on input "10K Gold" at bounding box center [630, 195] width 1 height 1
radio input "true"
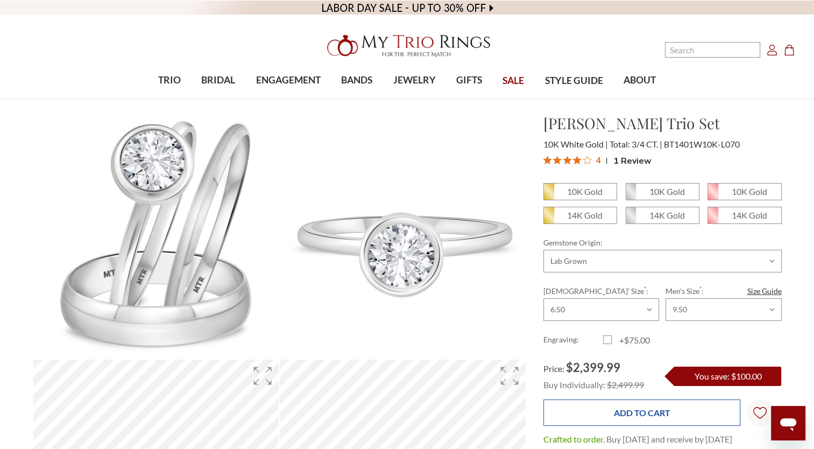
click at [654, 404] on input "Add to Cart" at bounding box center [641, 412] width 197 height 26
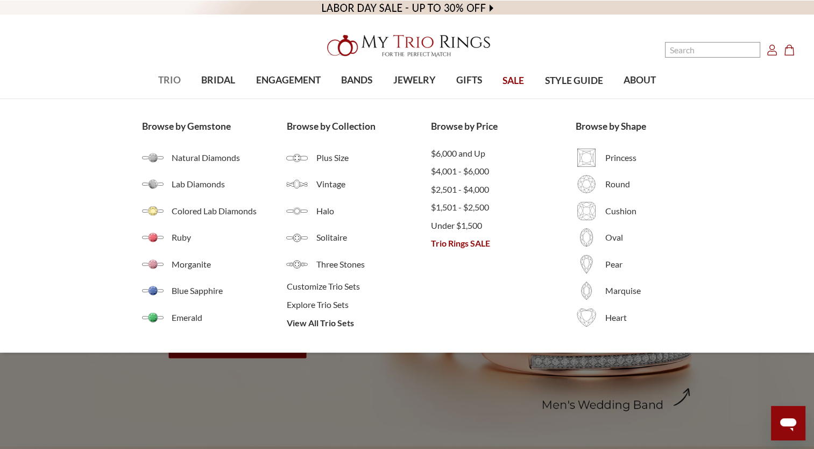
click at [168, 80] on span "TRIO" at bounding box center [169, 80] width 23 height 14
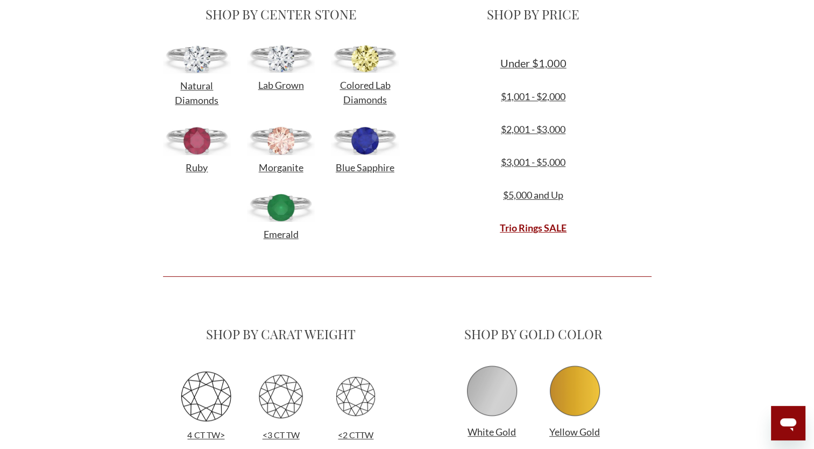
scroll to position [466, 0]
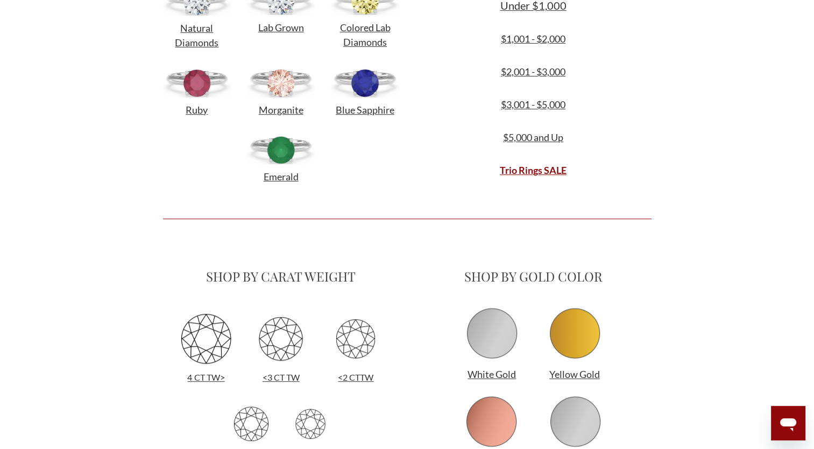
click at [490, 325] on img at bounding box center [492, 333] width 54 height 54
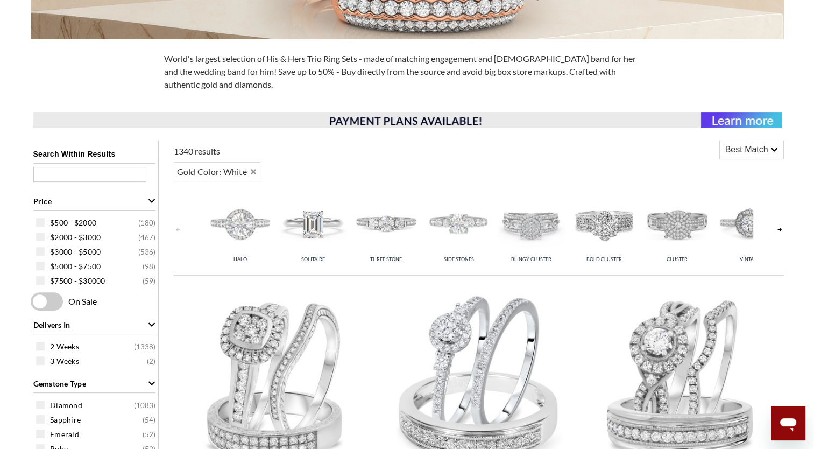
scroll to position [294, 0]
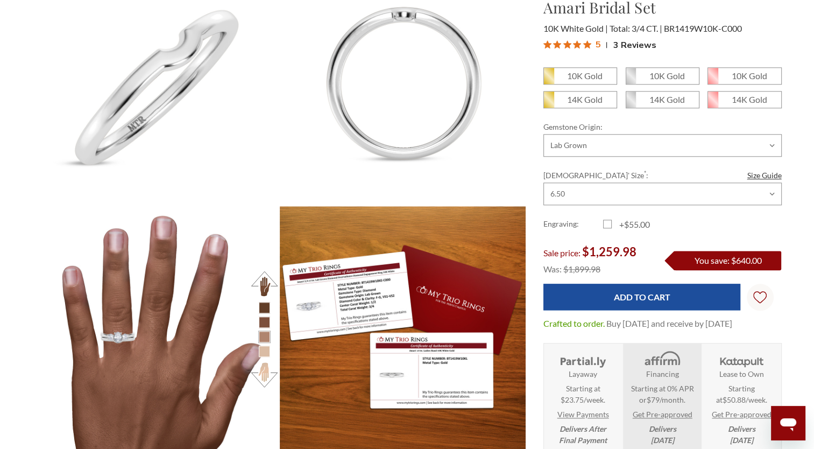
scroll to position [478, 740]
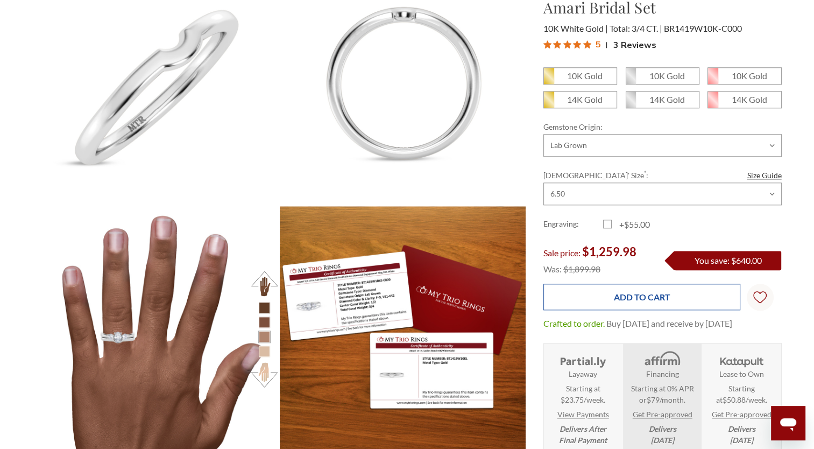
click at [629, 284] on input "Add to Cart" at bounding box center [641, 297] width 197 height 26
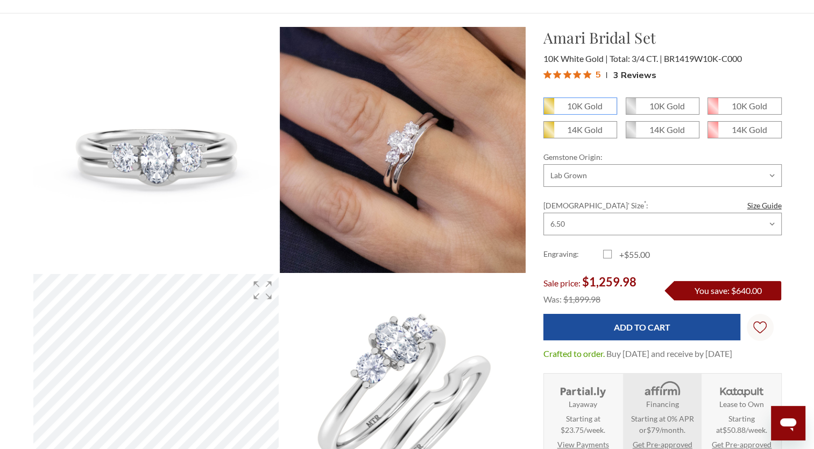
scroll to position [0, 0]
